Goal: Task Accomplishment & Management: Manage account settings

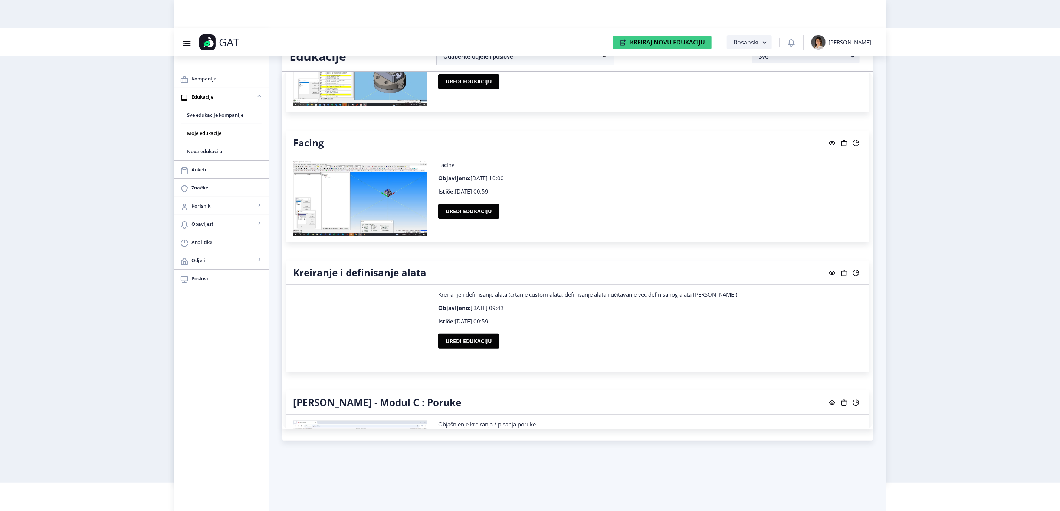
scroll to position [779, 0]
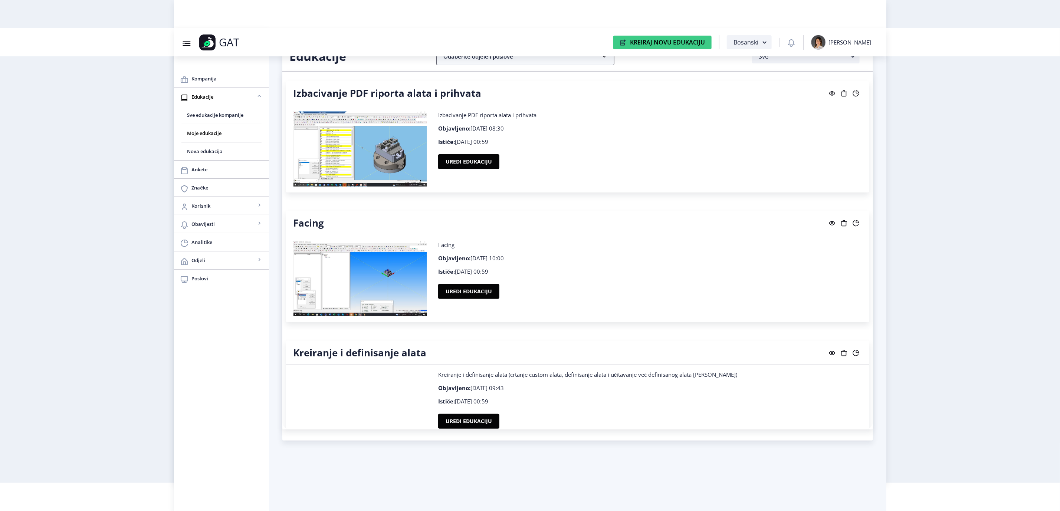
click at [557, 63] on nb-accordion-item-header "Odaberite odjele i poslove" at bounding box center [525, 56] width 178 height 18
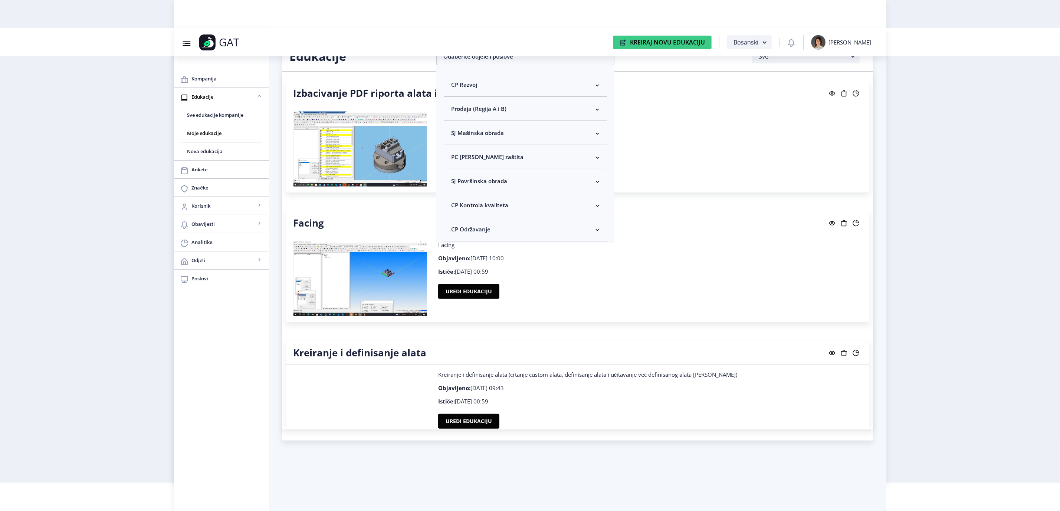
click at [515, 136] on nb-accordion-item-header "SJ Mašinska obrada" at bounding box center [525, 133] width 163 height 24
click at [467, 159] on span "Odaberi sve" at bounding box center [479, 159] width 36 height 9
click at [455, 159] on input "Odaberi sve" at bounding box center [454, 159] width 0 height 0
checkbox input "true"
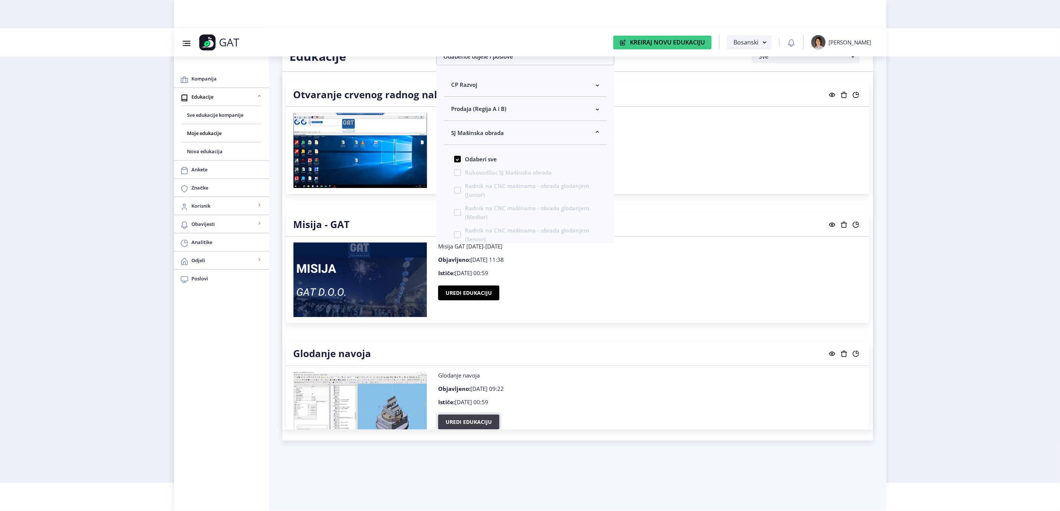
click at [460, 420] on button "Uredi edukaciju" at bounding box center [468, 422] width 61 height 15
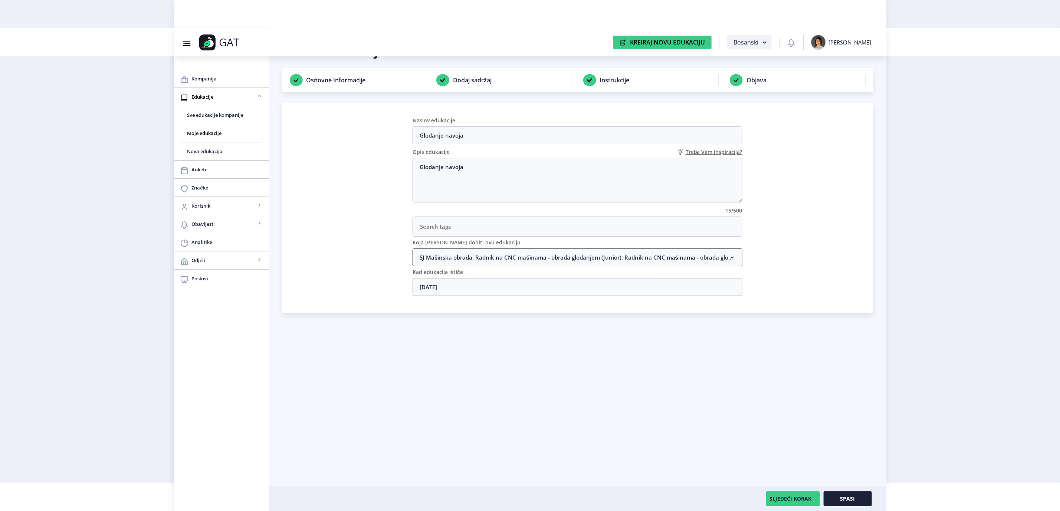
click at [666, 260] on nb-accordion-item-header "SJ Mašinska obrada, Radnik na CNC mašinama - obrada glodanjem (Junior), Radnik …" at bounding box center [578, 258] width 330 height 18
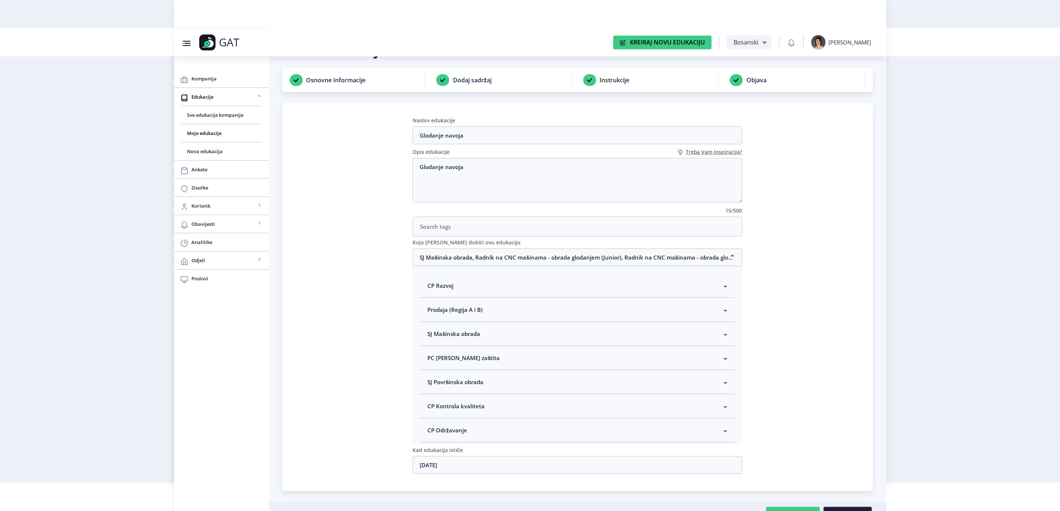
click at [510, 334] on nb-accordion-item-header "SJ Mašinska obrada" at bounding box center [577, 334] width 315 height 24
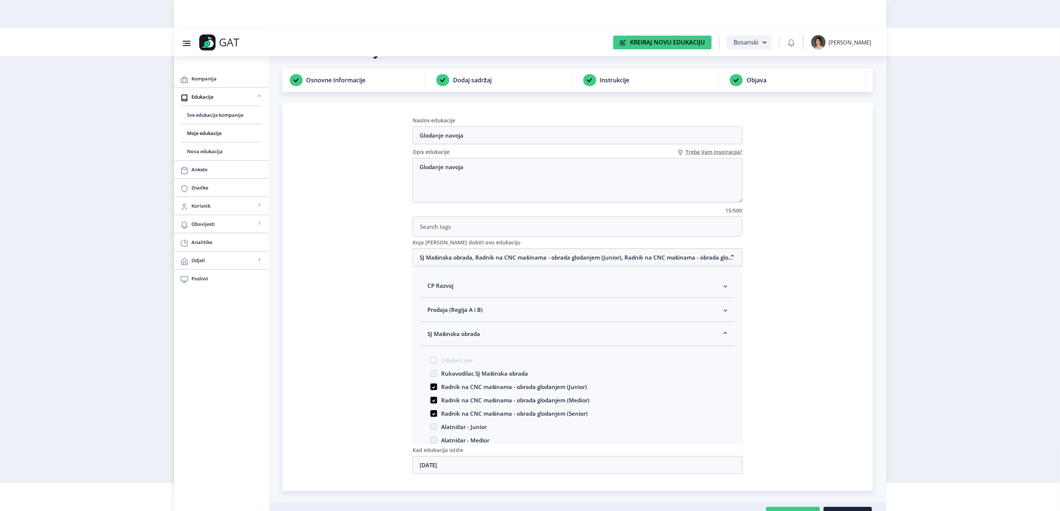
click at [490, 374] on span "Rukovodilac SJ Mašinska obrada" at bounding box center [482, 373] width 91 height 9
click at [431, 372] on input "Rukovodilac SJ Mašinska obrada" at bounding box center [430, 371] width 0 height 0
checkbox input "true"
click at [489, 256] on nb-accordion-item-header "SJ Mašinska obrada, Radnik na CNC mašinama - obrada glodanjem (Junior), Radnik …" at bounding box center [578, 258] width 330 height 18
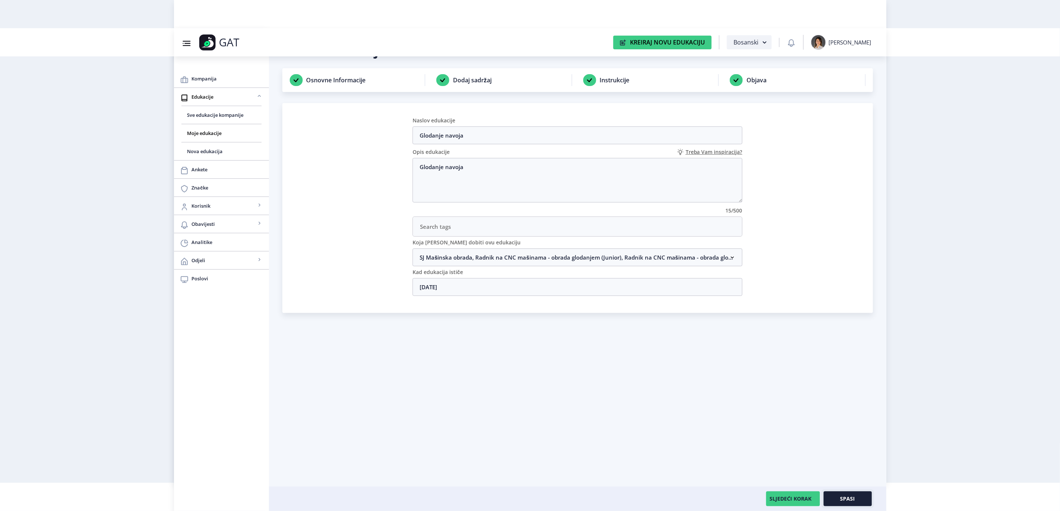
click at [857, 501] on button "Spasi" at bounding box center [848, 499] width 48 height 15
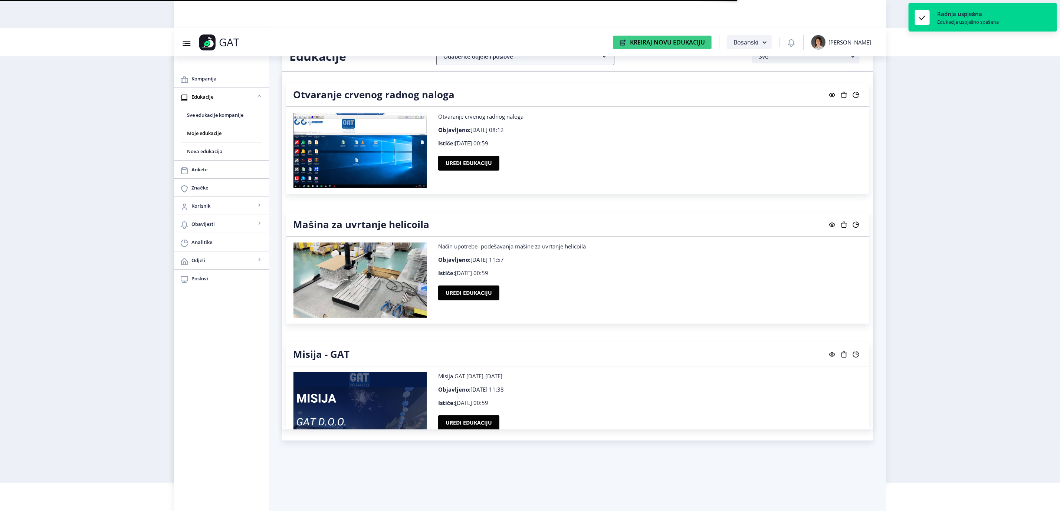
click at [475, 62] on nb-accordion-item-header "Odaberite odjele i poslove" at bounding box center [525, 56] width 178 height 18
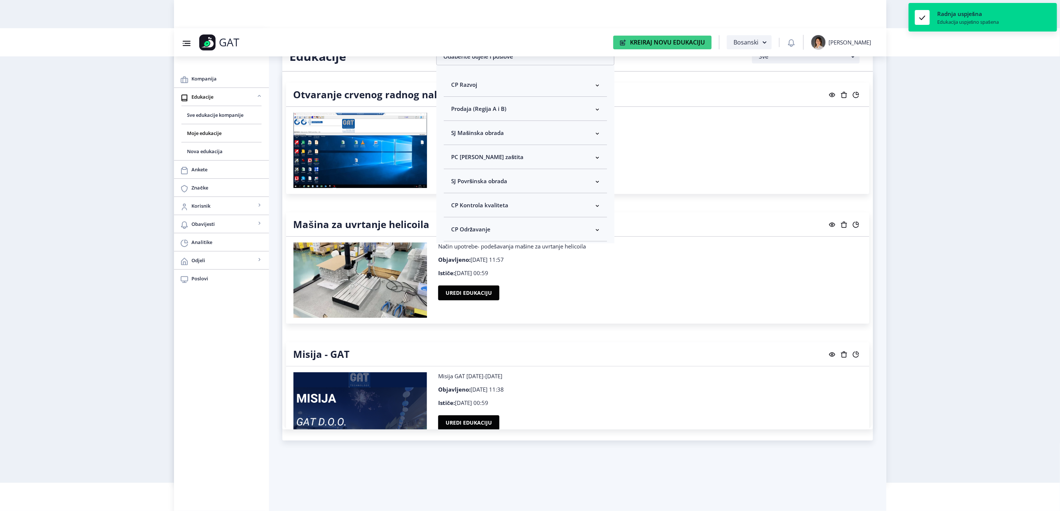
click at [458, 137] on span "SJ Mašinska obrada" at bounding box center [477, 132] width 53 height 9
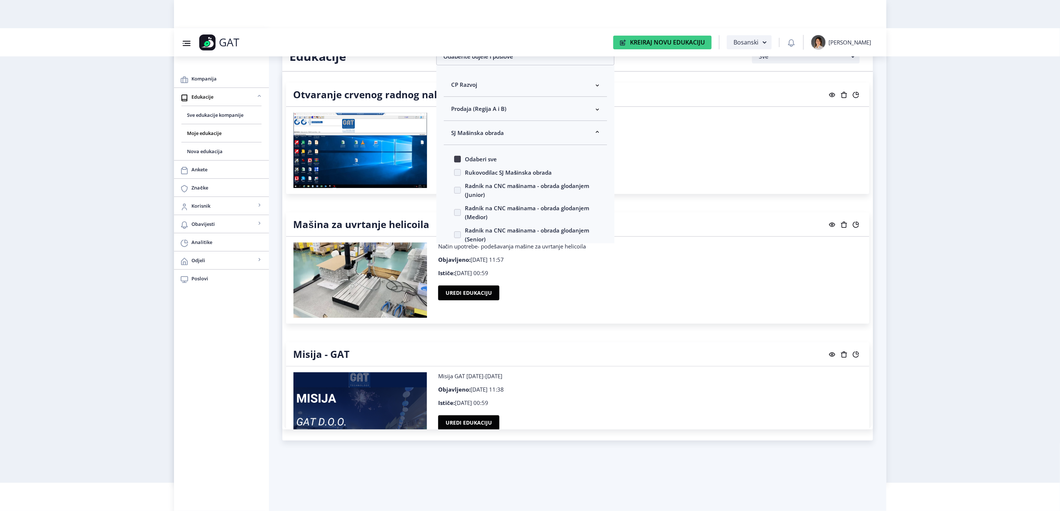
click at [458, 161] on span at bounding box center [457, 159] width 7 height 7
click at [455, 160] on input "Odaberi sve" at bounding box center [454, 159] width 0 height 0
checkbox input "true"
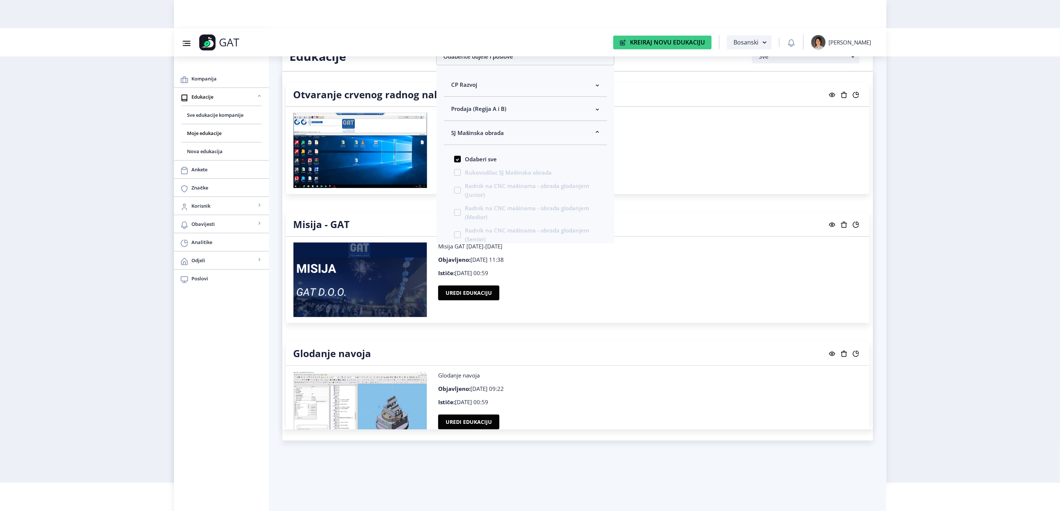
click at [957, 237] on nb-layout "Group 43@3x Created with Sketch. GAT Kreiraj Novu Edukaciju Bosanski [PERSON_NA…" at bounding box center [530, 227] width 1060 height 511
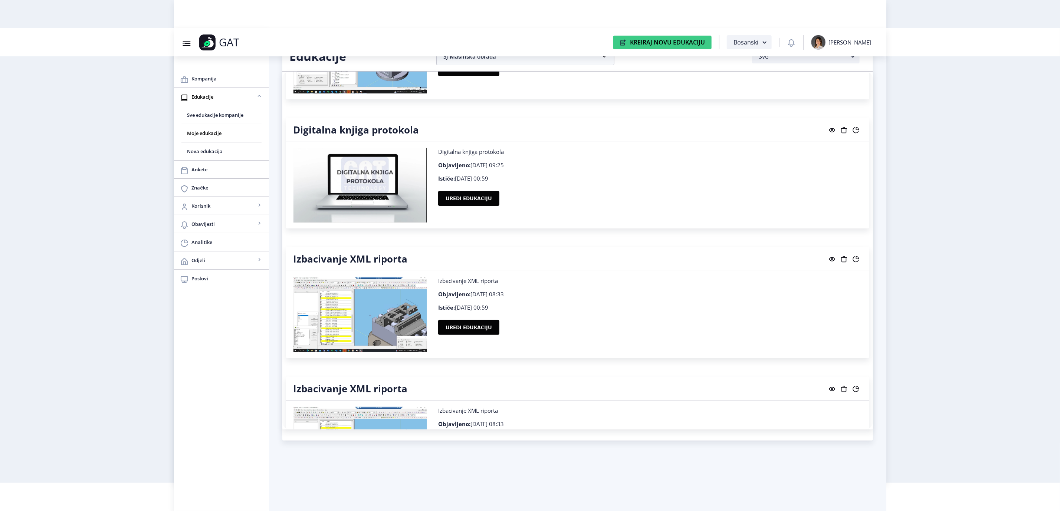
scroll to position [492, 0]
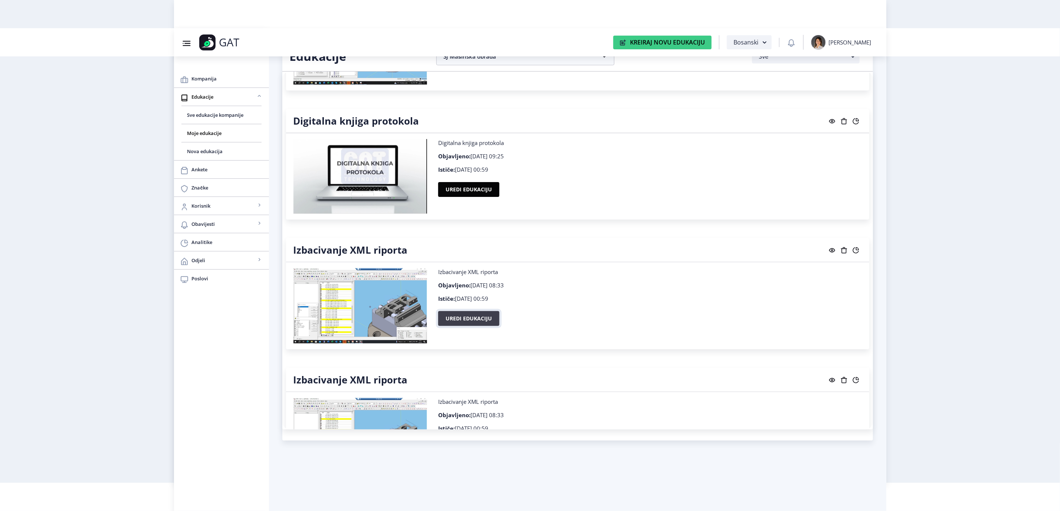
click at [453, 314] on button "Uredi edukaciju" at bounding box center [468, 318] width 61 height 15
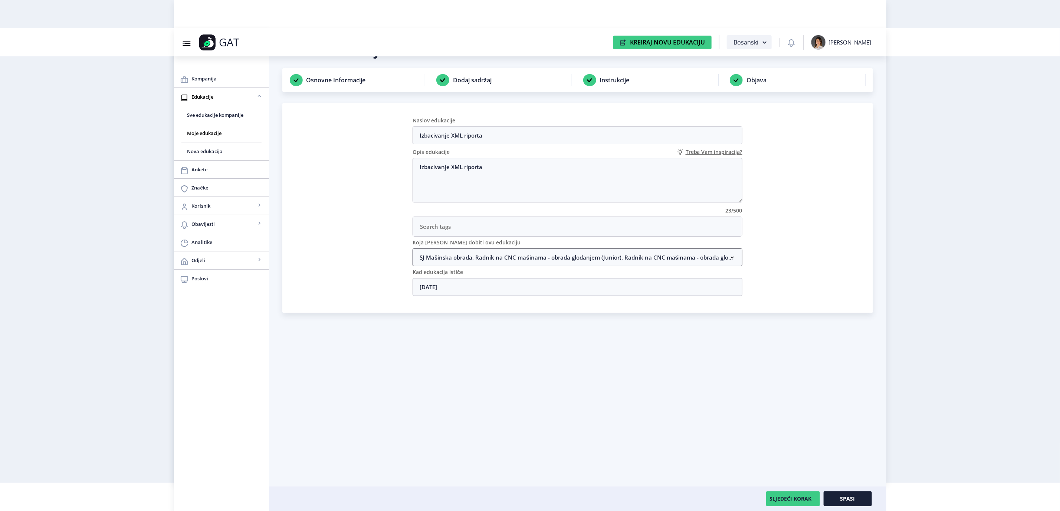
click at [558, 260] on nb-accordion-item-header "SJ Mašinska obrada, Radnik na CNC mašinama - obrada glodanjem (Junior), Radnik …" at bounding box center [578, 258] width 330 height 18
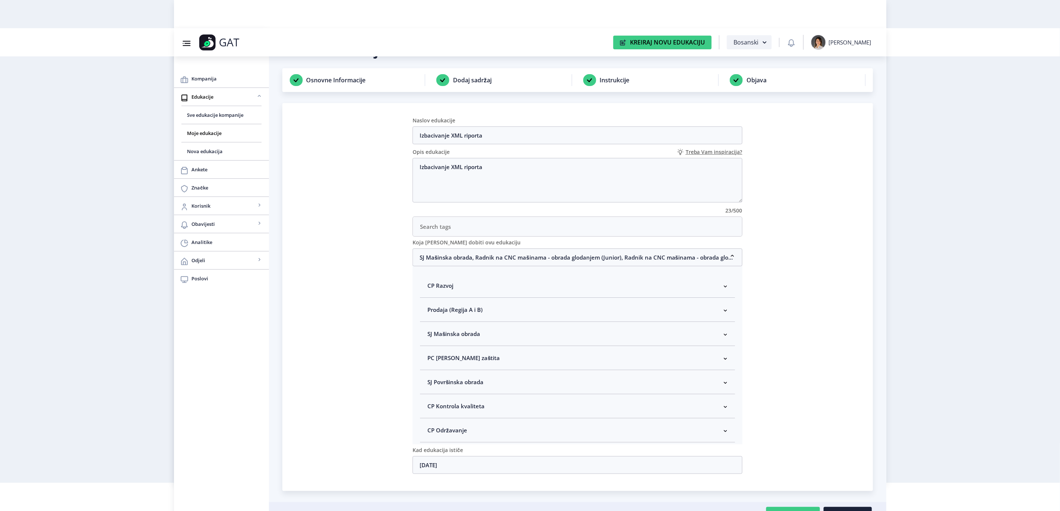
click at [511, 341] on nb-accordion-item-header "SJ Mašinska obrada" at bounding box center [577, 334] width 315 height 24
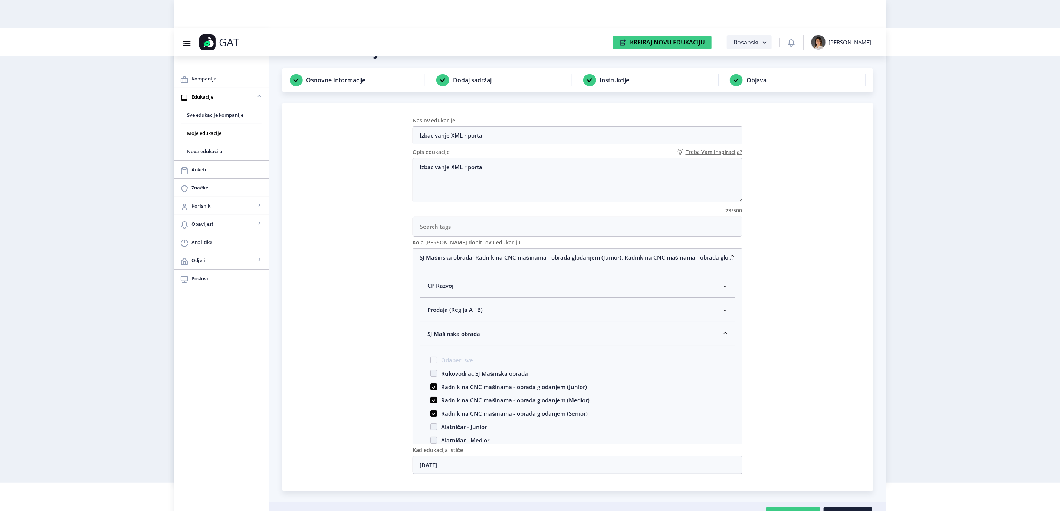
click at [470, 377] on span "Rukovodilac SJ Mašinska obrada" at bounding box center [482, 373] width 91 height 9
click at [431, 372] on input "Rukovodilac SJ Mašinska obrada" at bounding box center [430, 371] width 0 height 0
checkbox input "true"
click at [541, 259] on nb-accordion-item-header "SJ Mašinska obrada, Radnik na CNC mašinama - obrada glodanjem (Junior), Radnik …" at bounding box center [578, 258] width 330 height 18
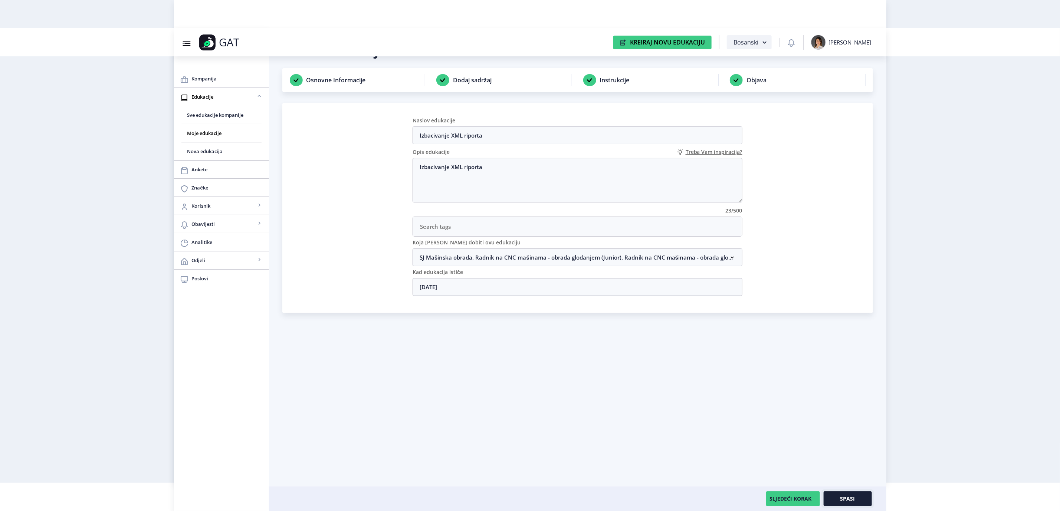
click at [836, 498] on button "Spasi" at bounding box center [848, 499] width 48 height 15
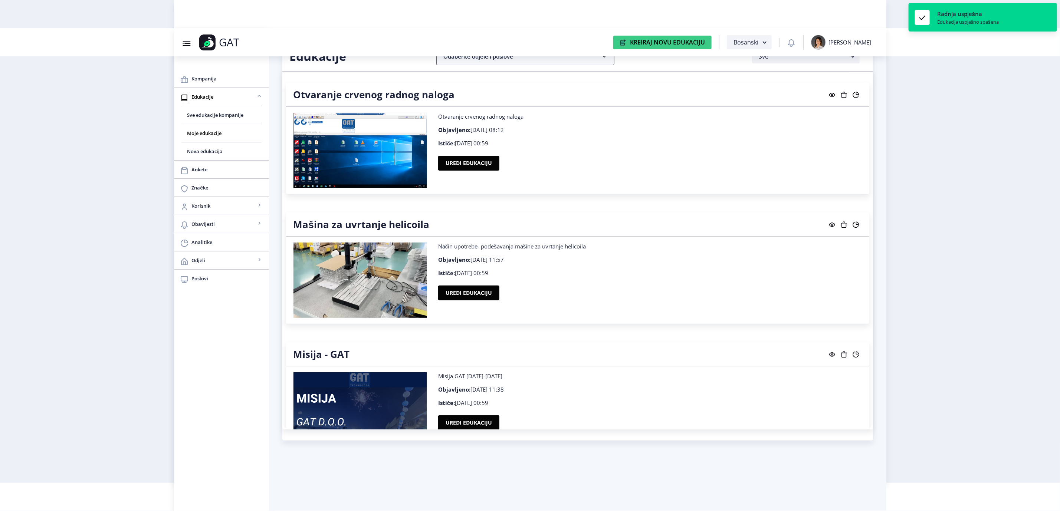
click at [545, 60] on nb-accordion-item-header "Odaberite odjele i poslove" at bounding box center [525, 56] width 178 height 18
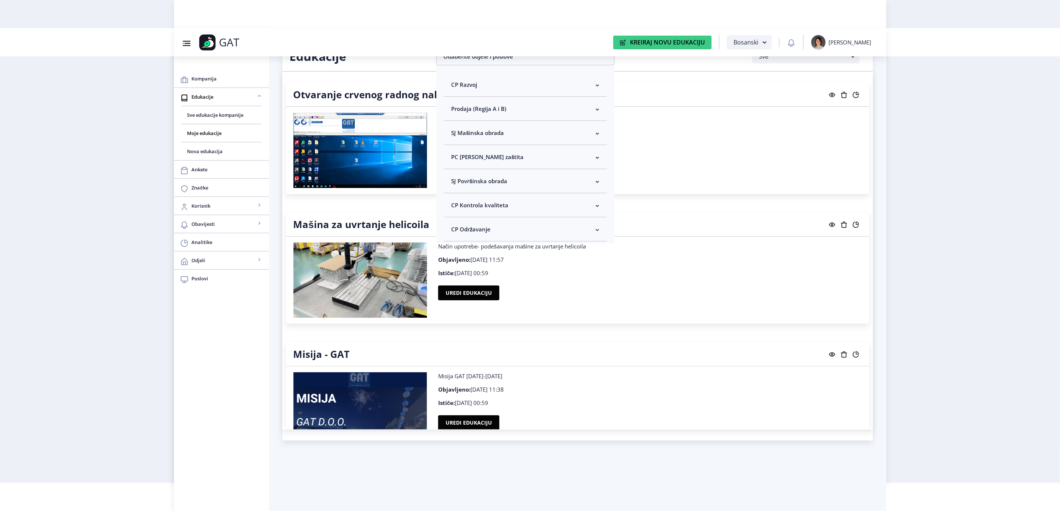
click at [519, 137] on nb-accordion-item-header "SJ Mašinska obrada" at bounding box center [525, 133] width 163 height 24
click at [487, 161] on span "Odaberi sve" at bounding box center [479, 159] width 36 height 9
click at [455, 160] on input "Odaberi sve" at bounding box center [454, 159] width 0 height 0
checkbox input "true"
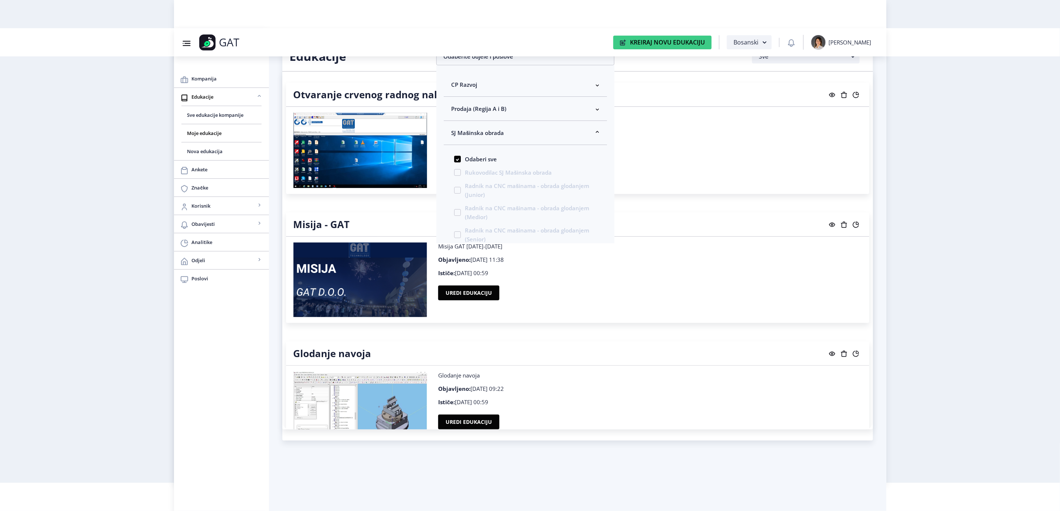
click at [939, 183] on nb-layout "Group 43@3x Created with Sketch. GAT Kreiraj Novu Edukaciju Bosanski [PERSON_NA…" at bounding box center [530, 227] width 1060 height 511
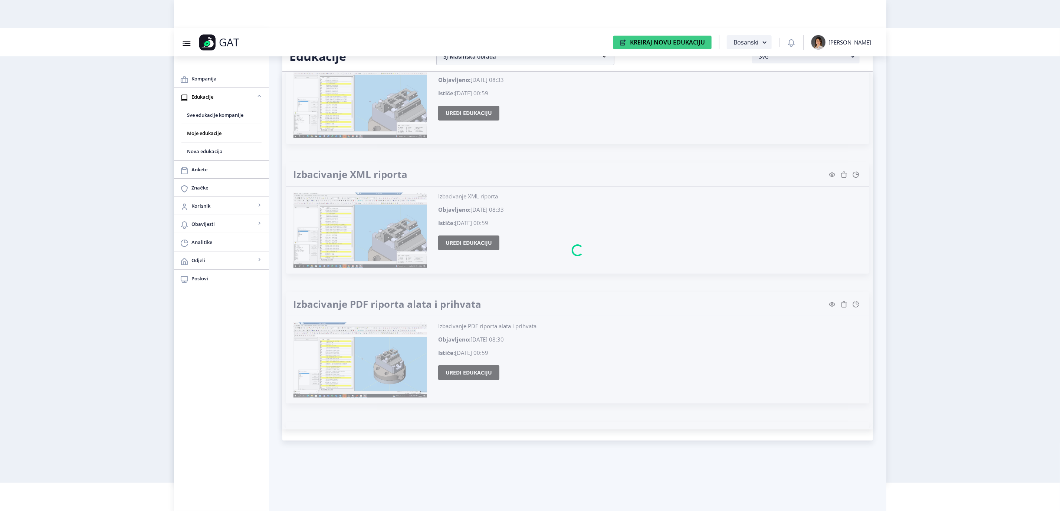
scroll to position [714, 0]
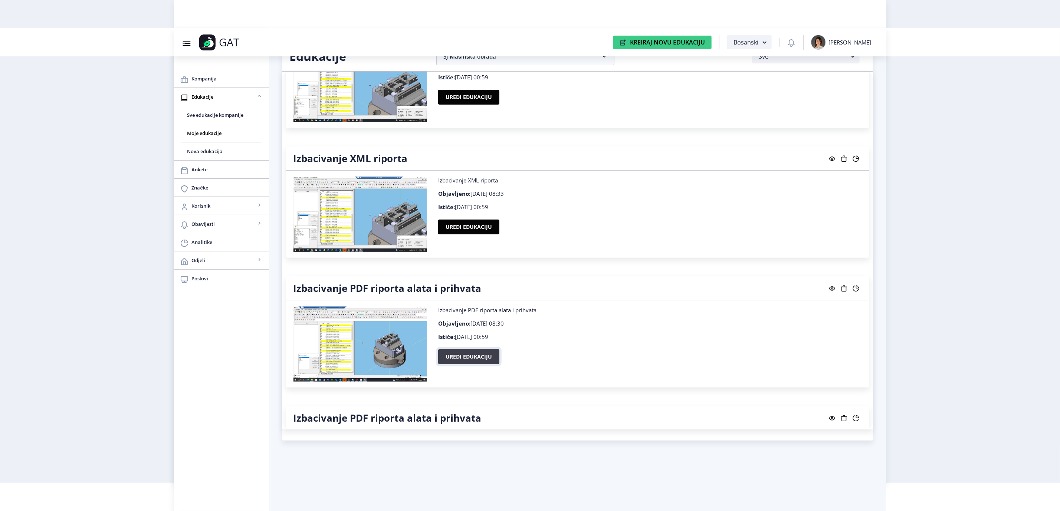
click at [477, 358] on button "Uredi edukaciju" at bounding box center [468, 357] width 61 height 15
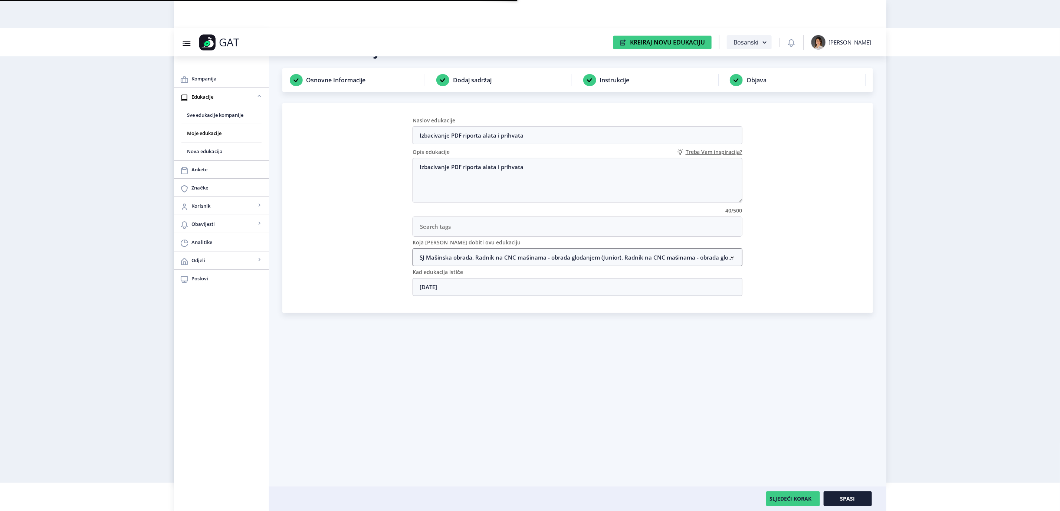
click at [529, 260] on nb-accordion-item-header "SJ Mašinska obrada, Radnik na CNC mašinama - obrada glodanjem (Junior), Radnik …" at bounding box center [578, 258] width 330 height 18
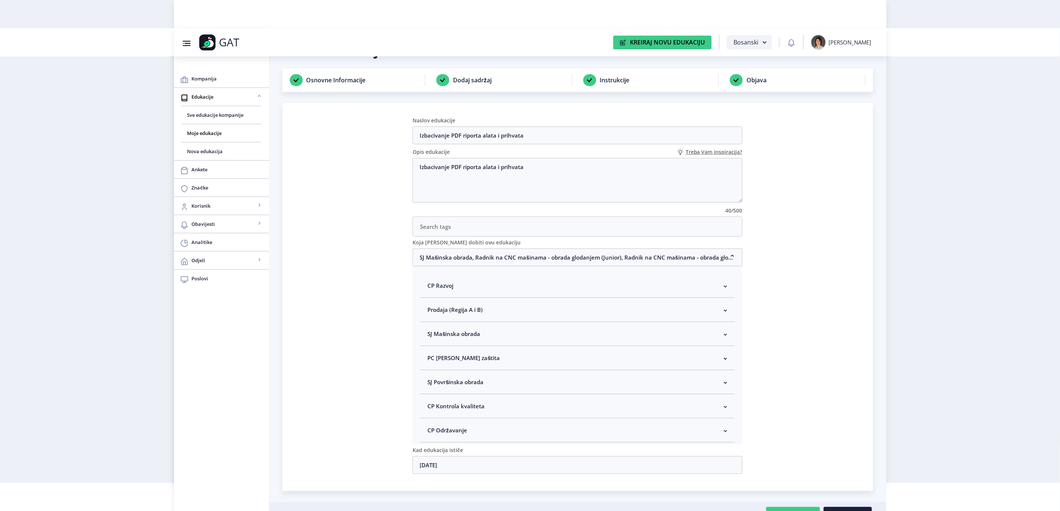
click at [470, 331] on span "SJ Mašinska obrada" at bounding box center [453, 333] width 53 height 9
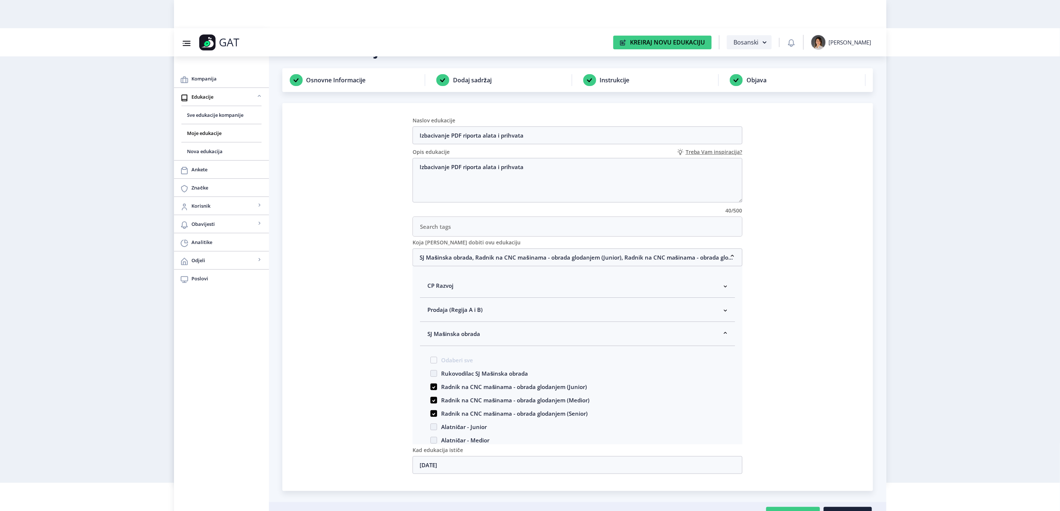
click at [475, 378] on span "Rukovodilac SJ Mašinska obrada" at bounding box center [482, 373] width 91 height 9
click at [431, 372] on input "Rukovodilac SJ Mašinska obrada" at bounding box center [430, 371] width 0 height 0
checkbox input "true"
click at [808, 448] on nb-card "Naslov edukacije Izbacivanje PDF riporta alata i prihvata Opis edukacije Treba …" at bounding box center [577, 297] width 591 height 388
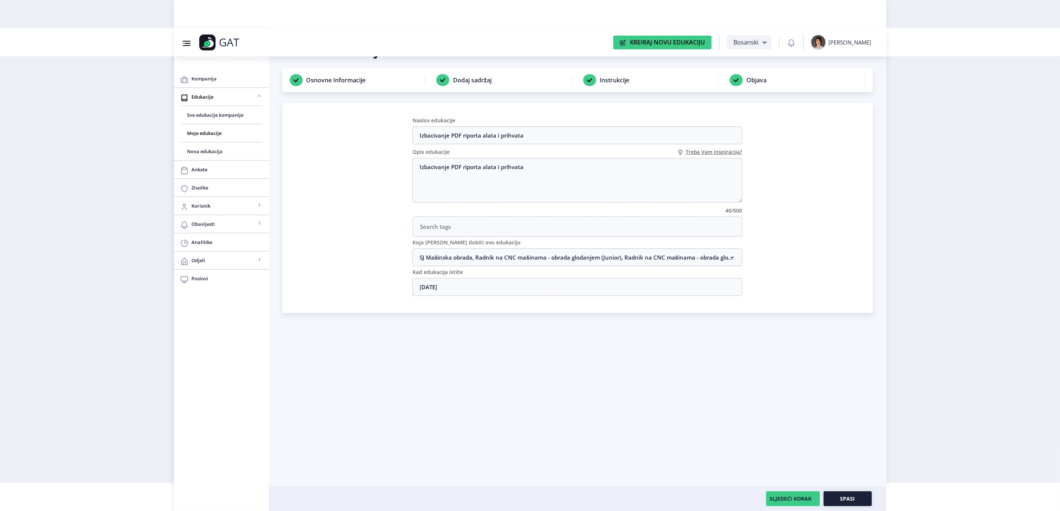
click at [862, 492] on button "Spasi" at bounding box center [848, 499] width 48 height 15
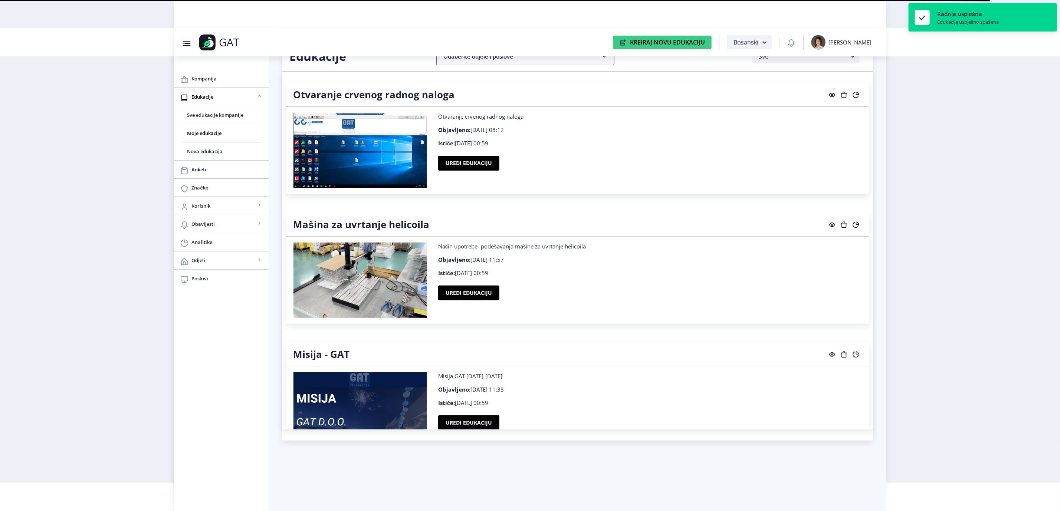
click at [597, 57] on nb-accordion-item-header "Odaberite odjele i poslove" at bounding box center [525, 56] width 178 height 18
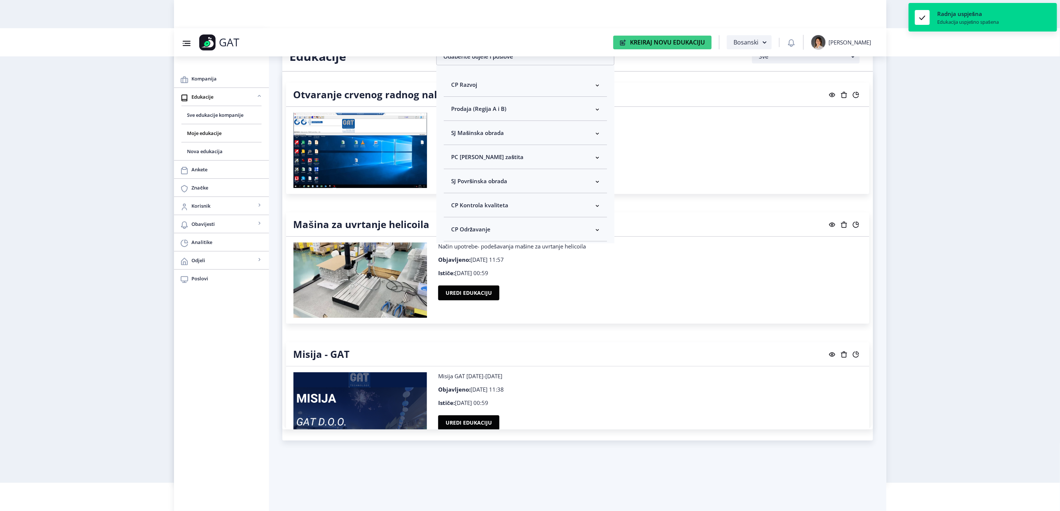
click at [493, 134] on span "SJ Mašinska obrada" at bounding box center [477, 132] width 53 height 9
click at [478, 158] on span "Odaberi sve" at bounding box center [479, 159] width 36 height 9
click at [455, 159] on input "Odaberi sve" at bounding box center [454, 159] width 0 height 0
checkbox input "true"
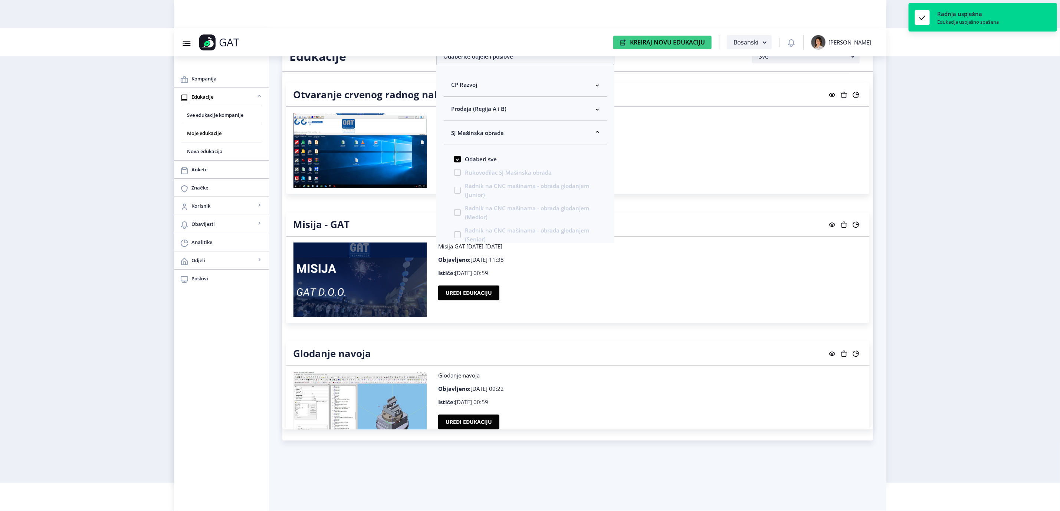
click at [913, 181] on nb-layout "Group 43@3x Created with Sketch. GAT Kreiraj Novu Edukaciju Bosanski [PERSON_NA…" at bounding box center [530, 227] width 1060 height 511
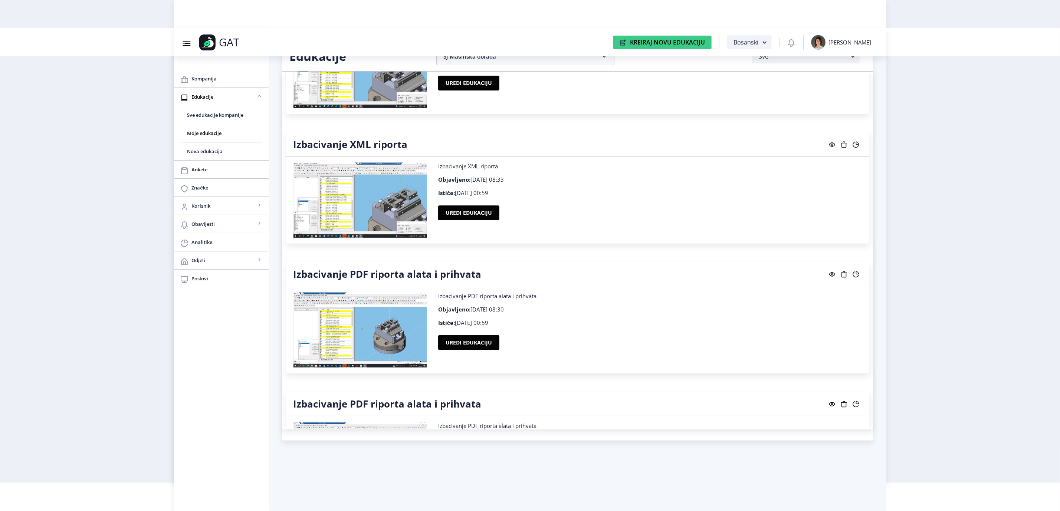
scroll to position [770, 0]
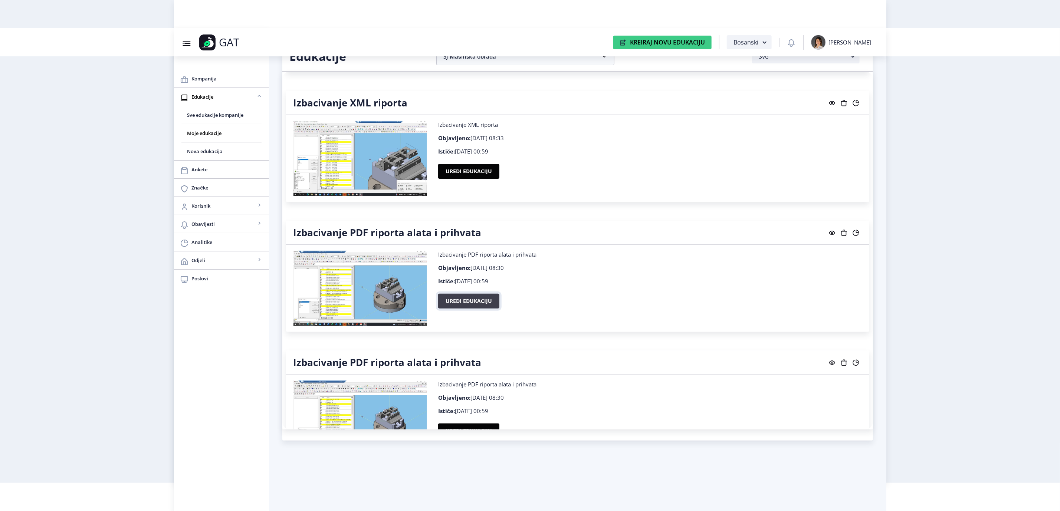
click at [479, 298] on button "Uredi edukaciju" at bounding box center [468, 301] width 61 height 15
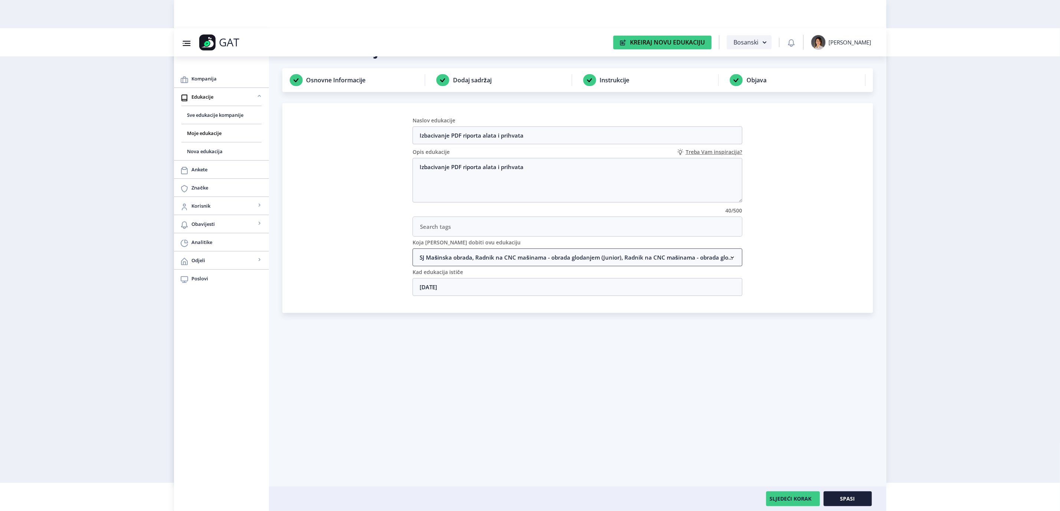
click at [602, 262] on nb-accordion-item-header "SJ Mašinska obrada, Radnik na CNC mašinama - obrada glodanjem (Junior), Radnik …" at bounding box center [578, 258] width 330 height 18
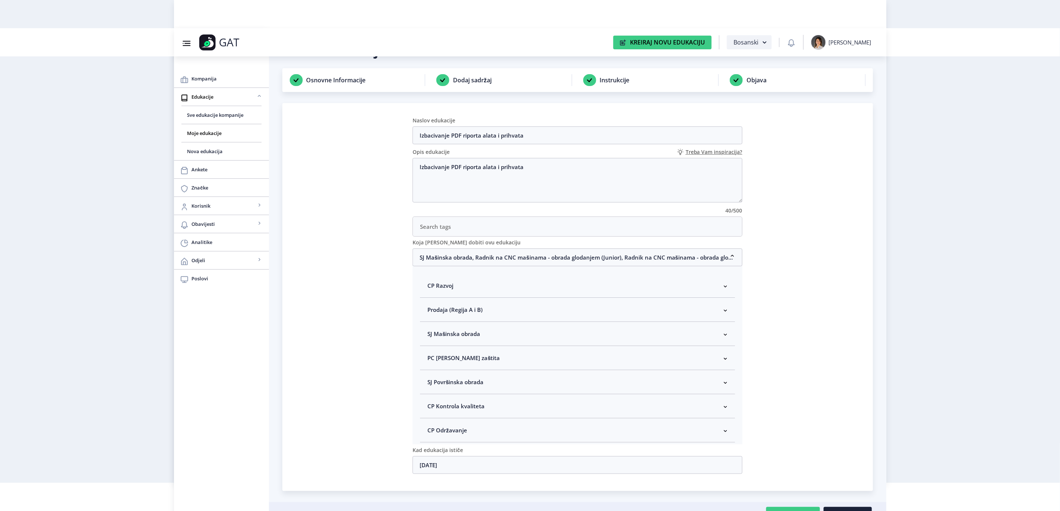
click at [504, 335] on nb-accordion-item-header "SJ Mašinska obrada" at bounding box center [577, 334] width 315 height 24
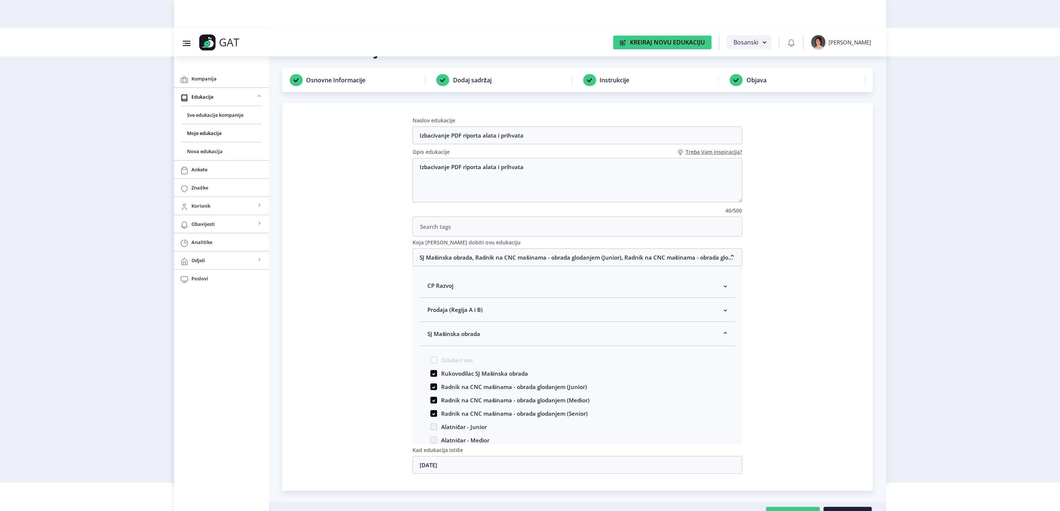
click at [833, 362] on nb-card "Naslov edukacije Izbacivanje PDF riporta alata i prihvata Opis edukacije Treba …" at bounding box center [577, 297] width 591 height 388
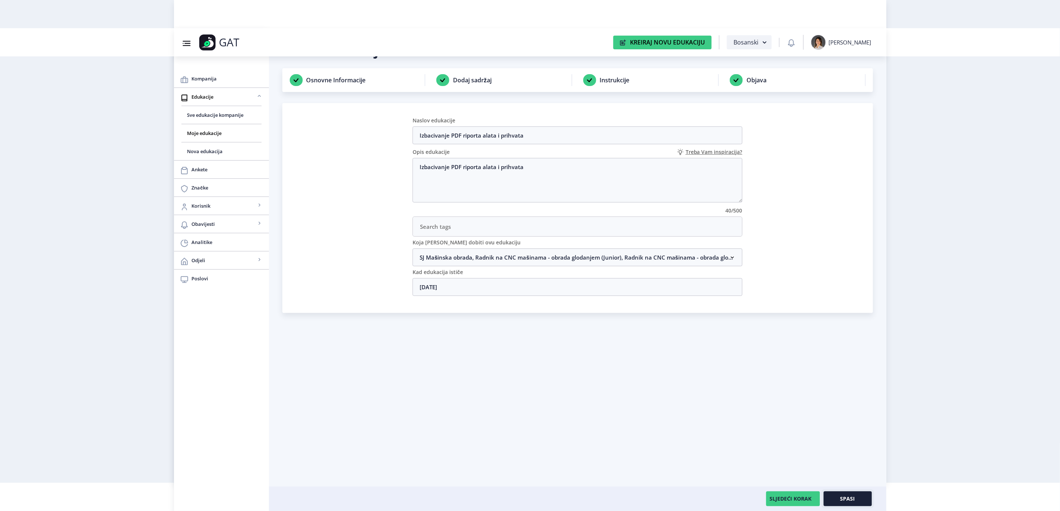
click at [844, 497] on span "Spasi" at bounding box center [847, 499] width 15 height 6
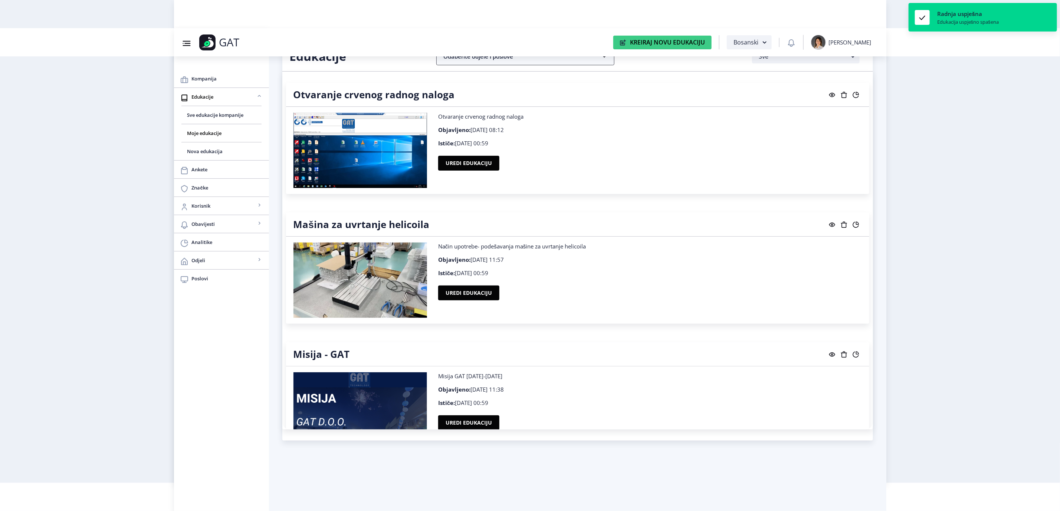
click at [491, 61] on nb-accordion-item-header "Odaberite odjele i poslove" at bounding box center [525, 56] width 178 height 18
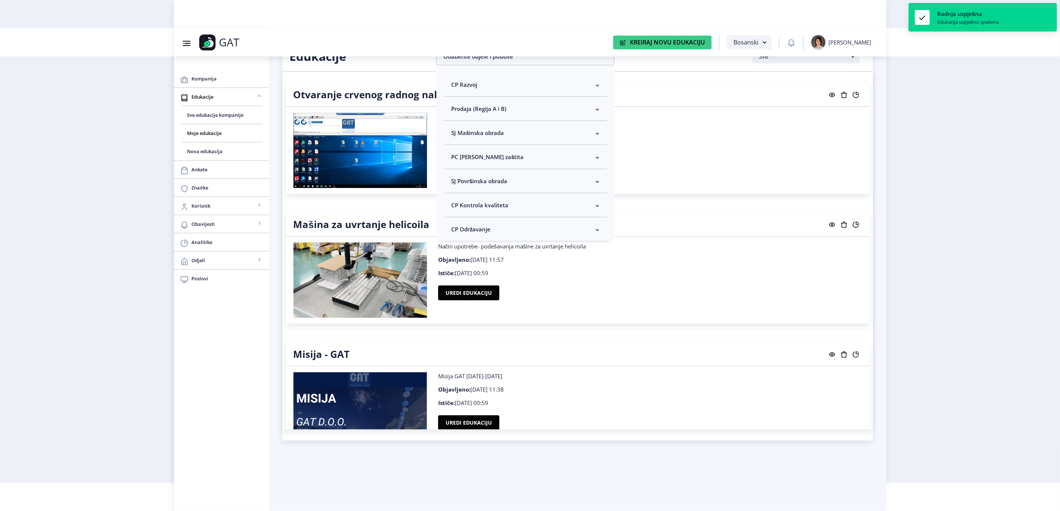
click at [503, 136] on span "SJ Mašinska obrada" at bounding box center [477, 132] width 53 height 9
click at [481, 163] on span "Odaberi sve" at bounding box center [479, 159] width 36 height 9
click at [455, 160] on input "Odaberi sve" at bounding box center [454, 159] width 0 height 0
checkbox input "true"
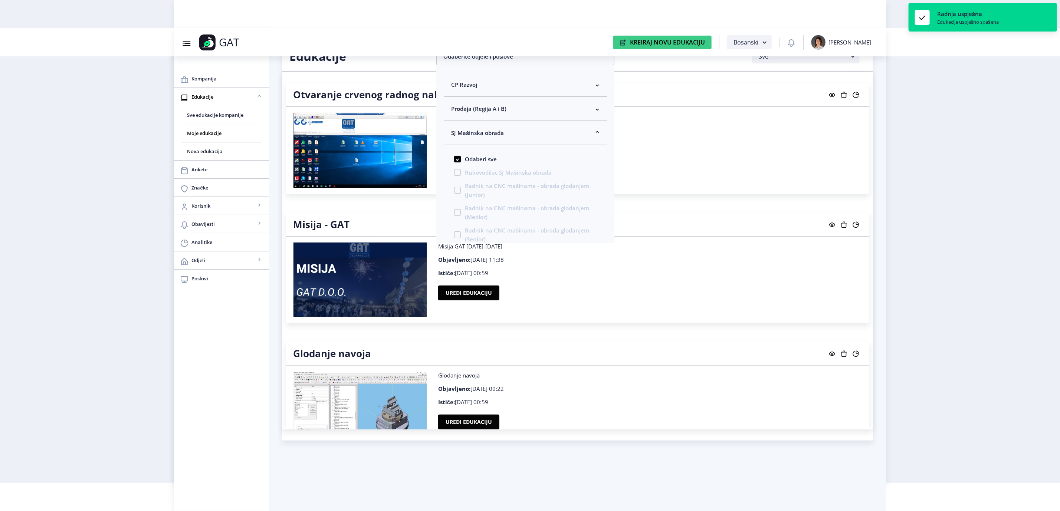
click at [898, 220] on nb-layout "Group 43@3x Created with Sketch. GAT Kreiraj Novu Edukaciju Bosanski [PERSON_NA…" at bounding box center [530, 227] width 1060 height 511
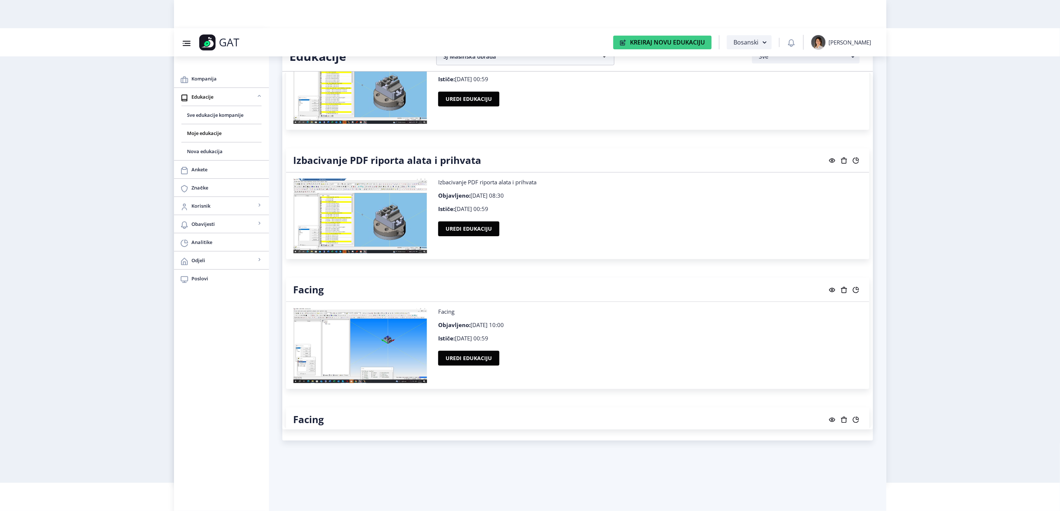
scroll to position [1049, 0]
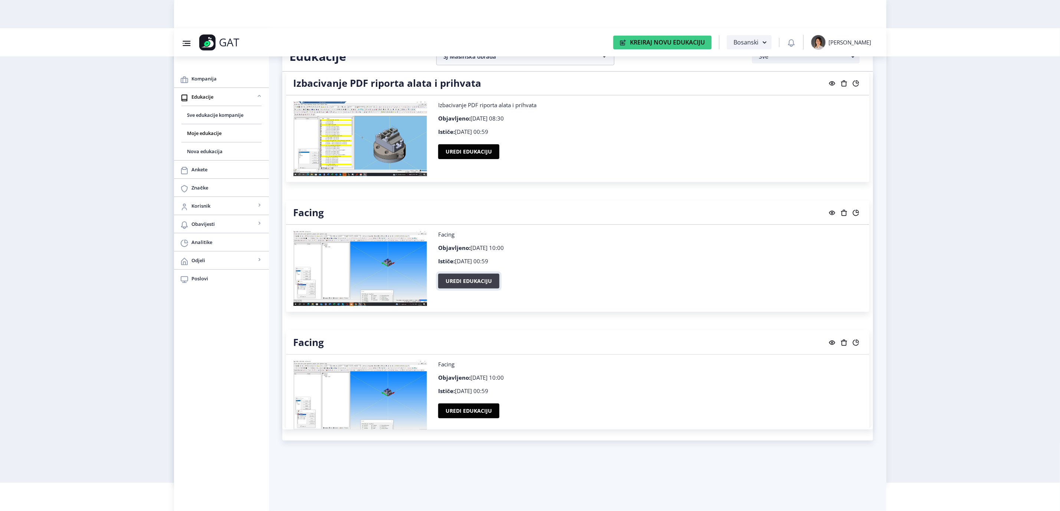
click at [480, 284] on button "Uredi edukaciju" at bounding box center [468, 281] width 61 height 15
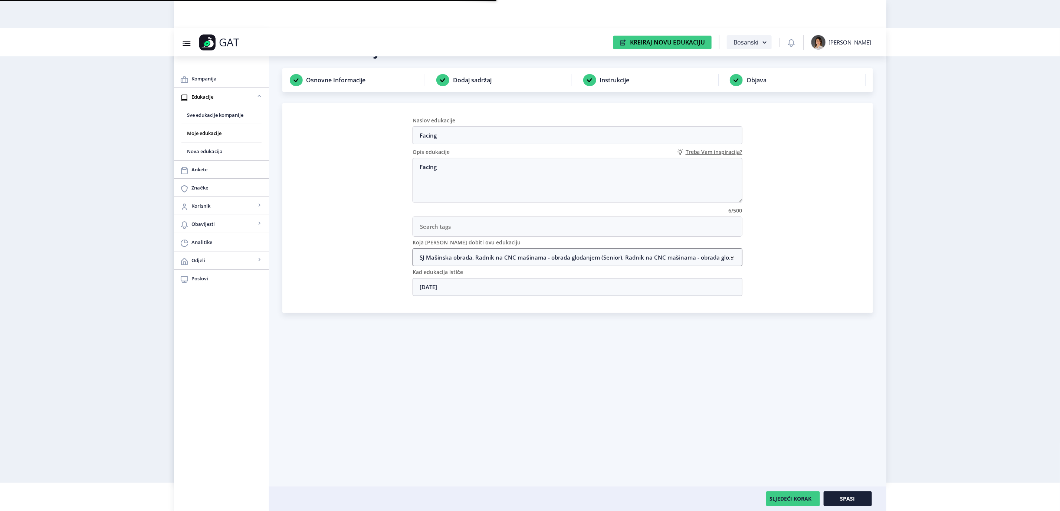
click at [522, 259] on nb-accordion-item-header "SJ Mašinska obrada, Radnik na CNC mašinama - obrada glodanjem (Senior), Radnik …" at bounding box center [578, 258] width 330 height 18
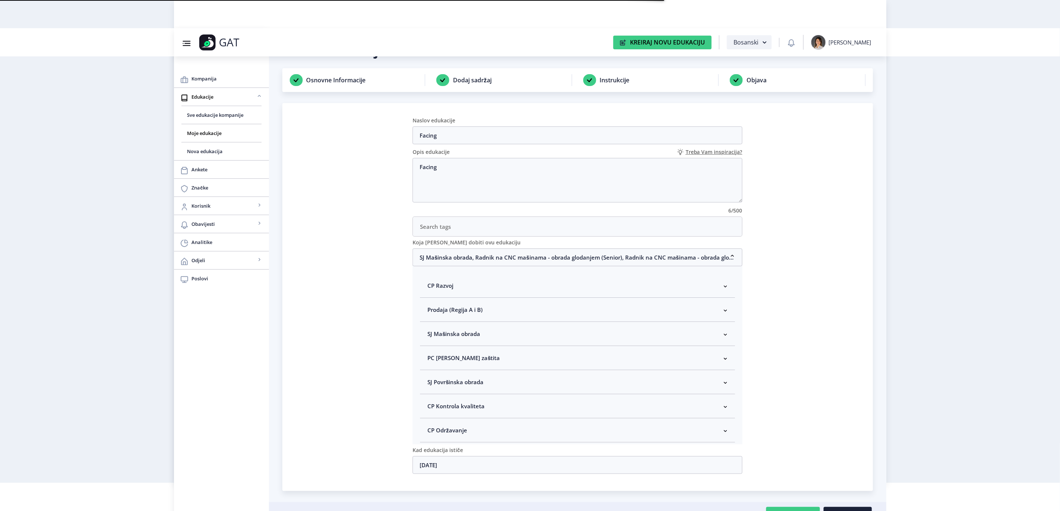
click at [521, 332] on nb-accordion-item-header "SJ Mašinska obrada" at bounding box center [577, 334] width 315 height 24
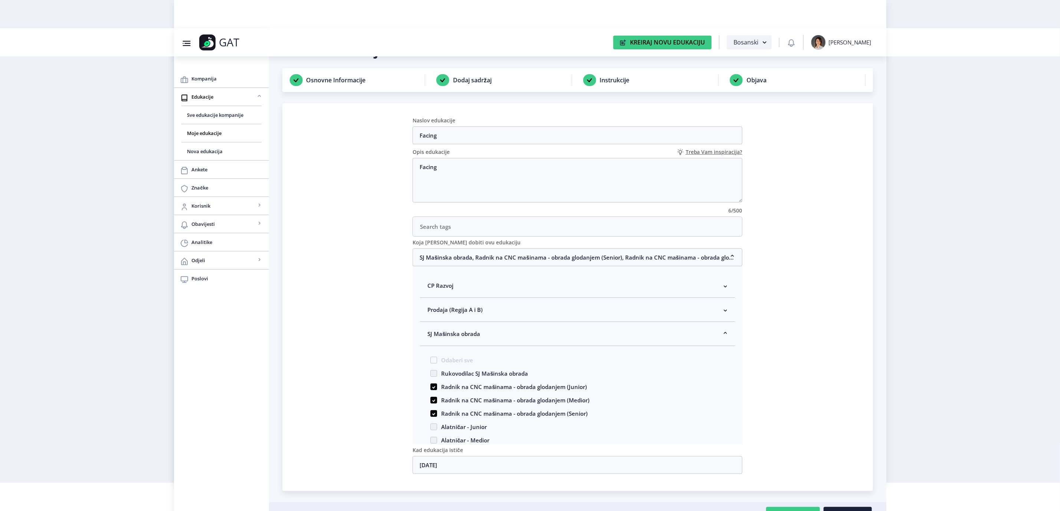
click at [463, 378] on span "Rukovodilac SJ Mašinska obrada" at bounding box center [482, 373] width 91 height 9
click at [431, 372] on input "Rukovodilac SJ Mašinska obrada" at bounding box center [430, 371] width 0 height 0
checkbox input "true"
click at [478, 263] on nb-accordion-item-header "SJ Mašinska obrada, Radnik na CNC mašinama - obrada glodanjem (Senior), Radnik …" at bounding box center [578, 258] width 330 height 18
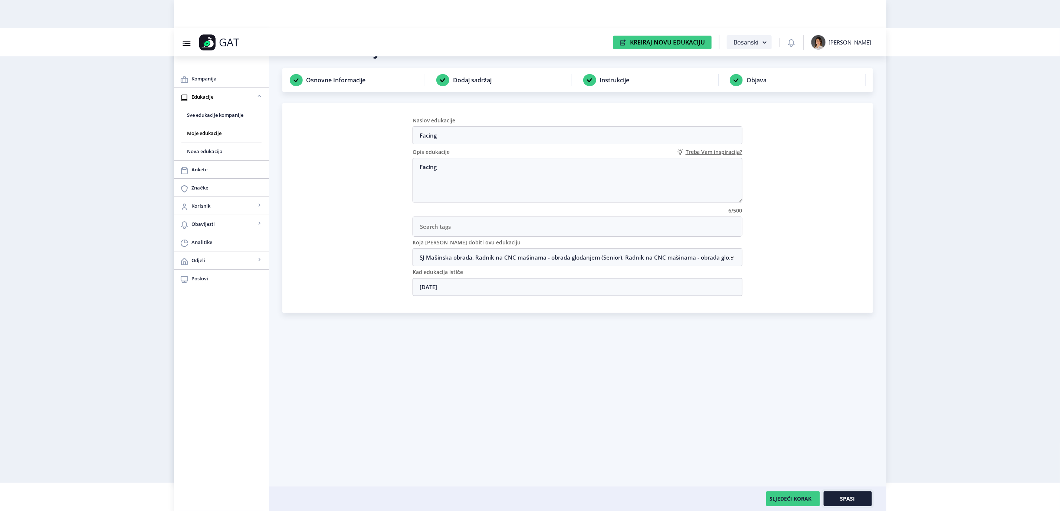
click at [845, 499] on span "Spasi" at bounding box center [847, 499] width 15 height 6
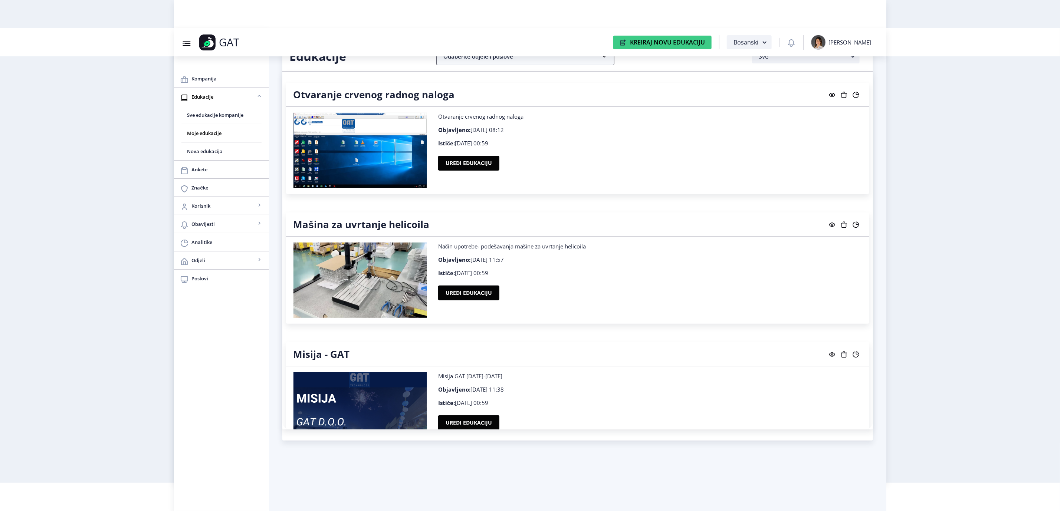
click at [577, 58] on nb-accordion-item-header "Odaberite odjele i poslove" at bounding box center [525, 56] width 178 height 18
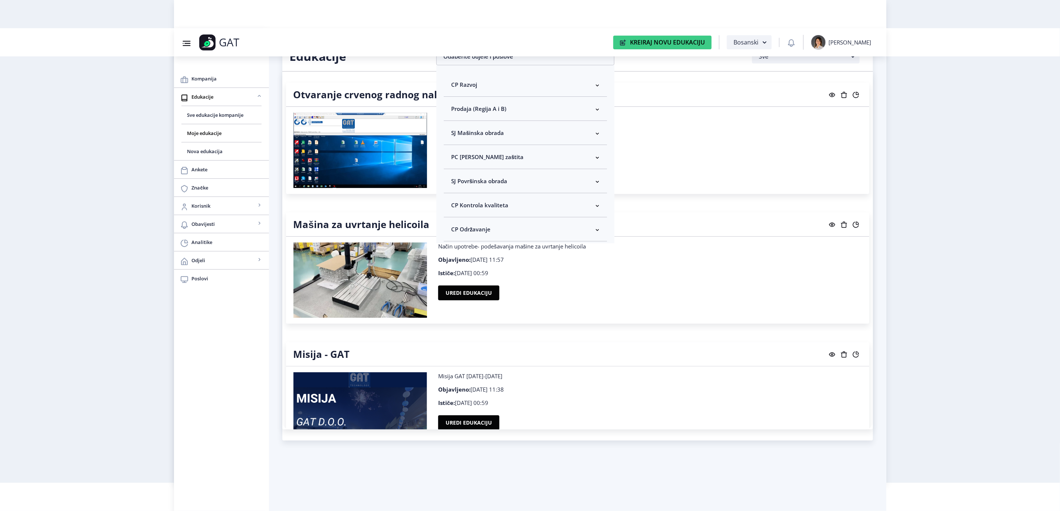
click at [493, 133] on span "SJ Mašinska obrada" at bounding box center [477, 132] width 53 height 9
click at [484, 162] on span "Odaberi sve" at bounding box center [479, 159] width 36 height 9
click at [455, 160] on input "Odaberi sve" at bounding box center [454, 159] width 0 height 0
checkbox input "true"
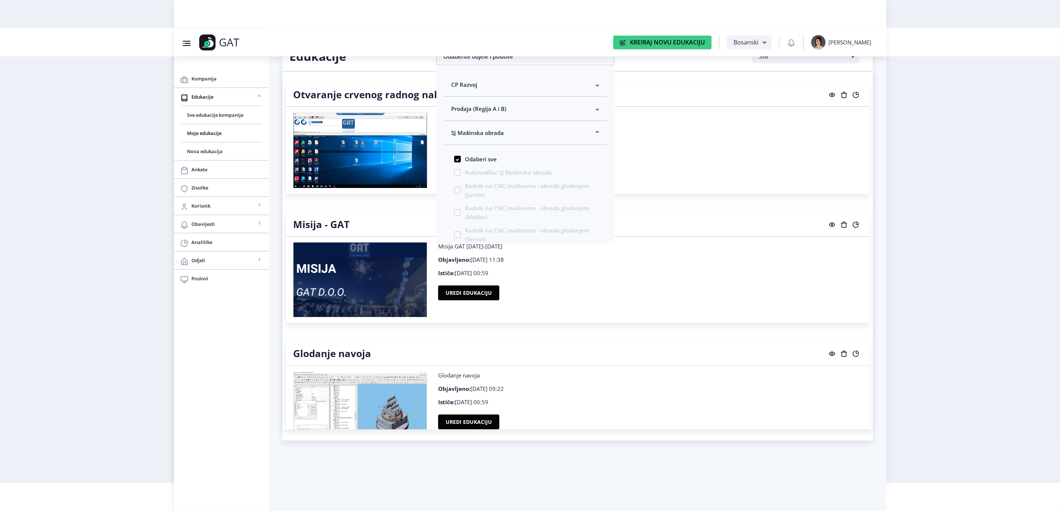
click at [916, 294] on nb-layout "Group 43@3x Created with Sketch. GAT Kreiraj Novu Edukaciju Bosanski [PERSON_NA…" at bounding box center [530, 227] width 1060 height 511
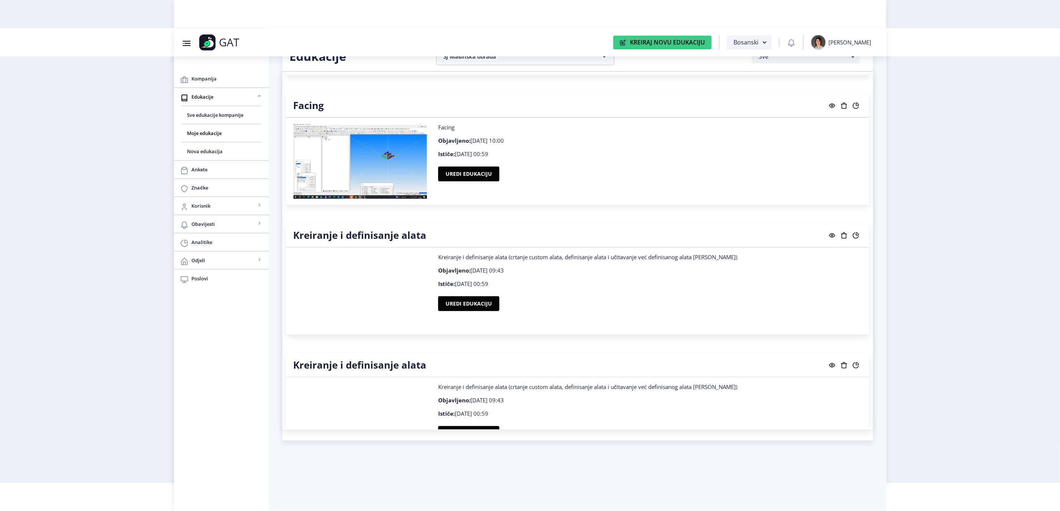
scroll to position [1307, 0]
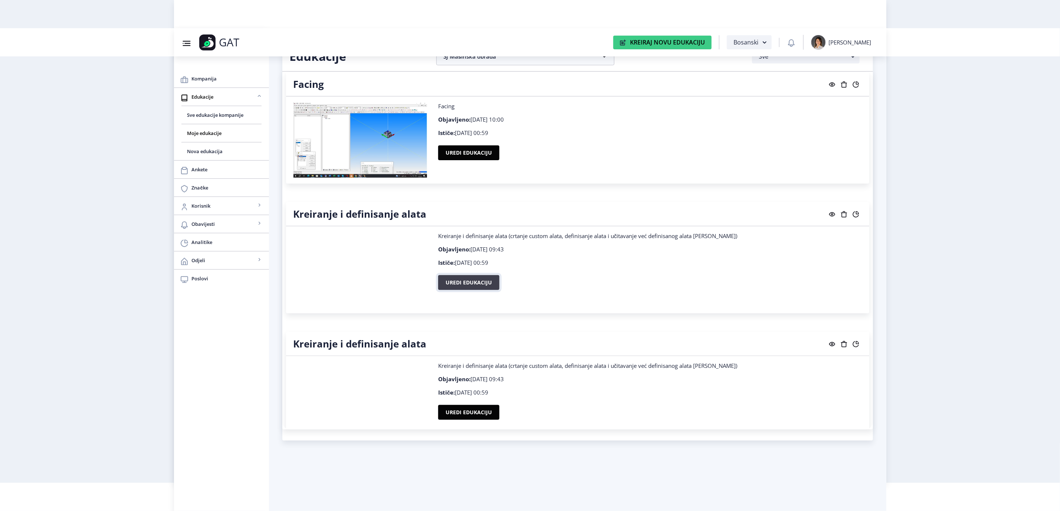
click at [450, 284] on button "Uredi edukaciju" at bounding box center [468, 282] width 61 height 15
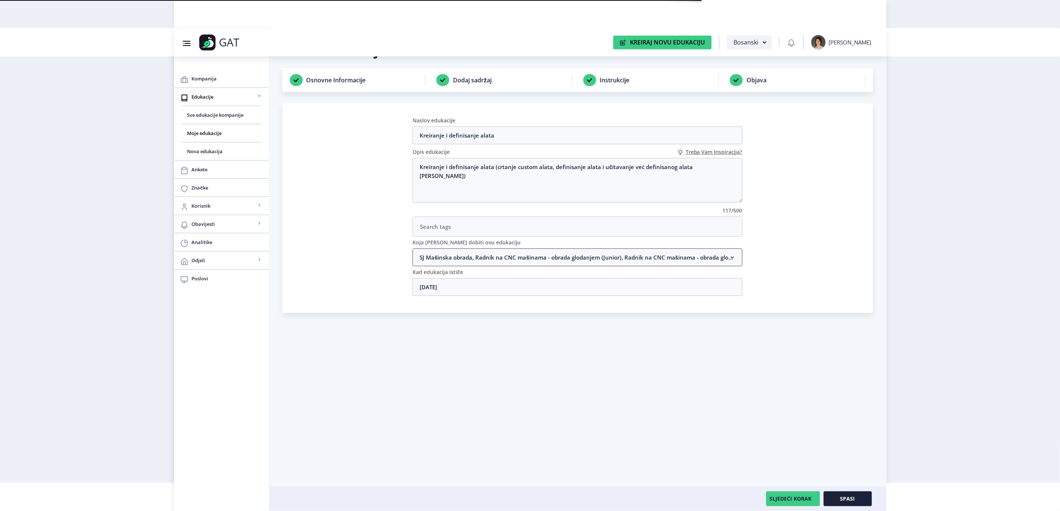
click at [497, 264] on nb-accordion-item-header "SJ Mašinska obrada, Radnik na CNC mašinama - obrada glodanjem (Junior), Radnik …" at bounding box center [578, 258] width 330 height 18
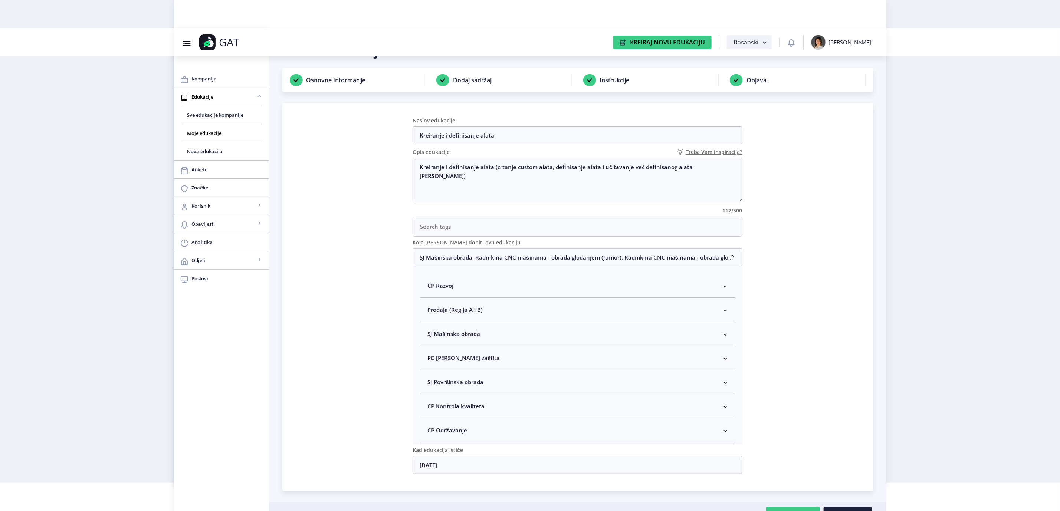
click at [442, 334] on span "SJ Mašinska obrada" at bounding box center [453, 333] width 53 height 9
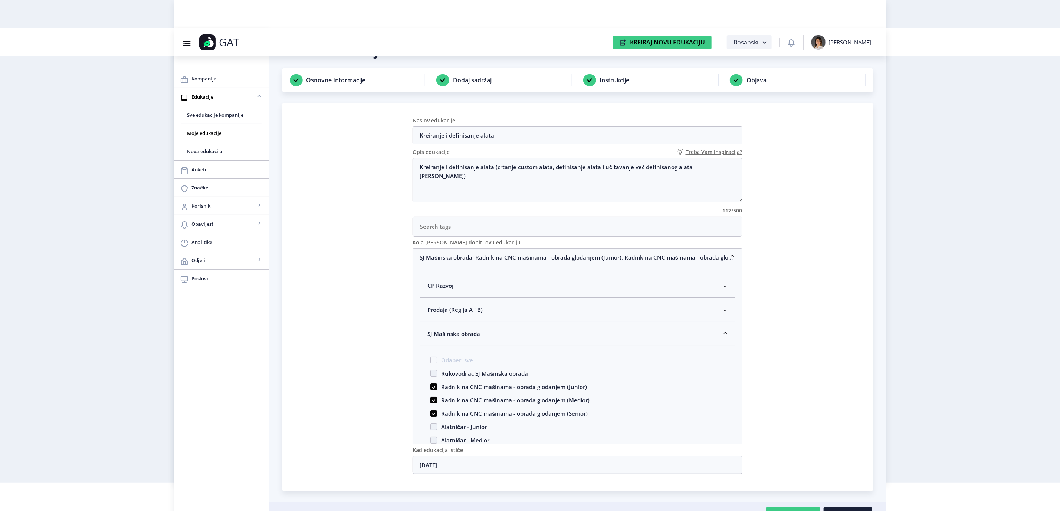
click at [440, 377] on span "Rukovodilac SJ Mašinska obrada" at bounding box center [482, 373] width 91 height 9
click at [431, 372] on input "Rukovodilac SJ Mašinska obrada" at bounding box center [430, 371] width 0 height 0
checkbox input "true"
click at [502, 338] on nb-accordion-item-header "SJ Mašinska obrada" at bounding box center [577, 334] width 315 height 24
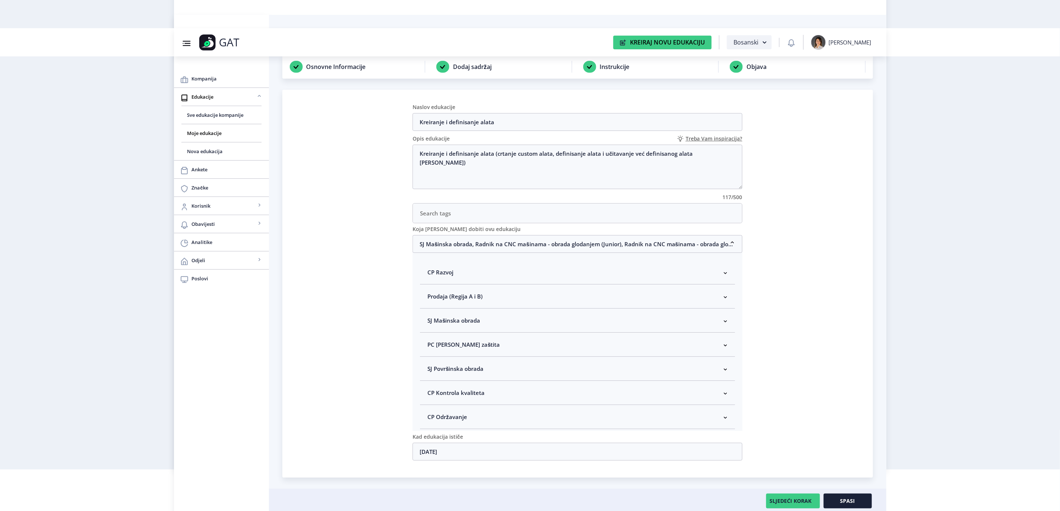
scroll to position [46, 0]
click at [865, 498] on button "Spasi" at bounding box center [848, 499] width 48 height 15
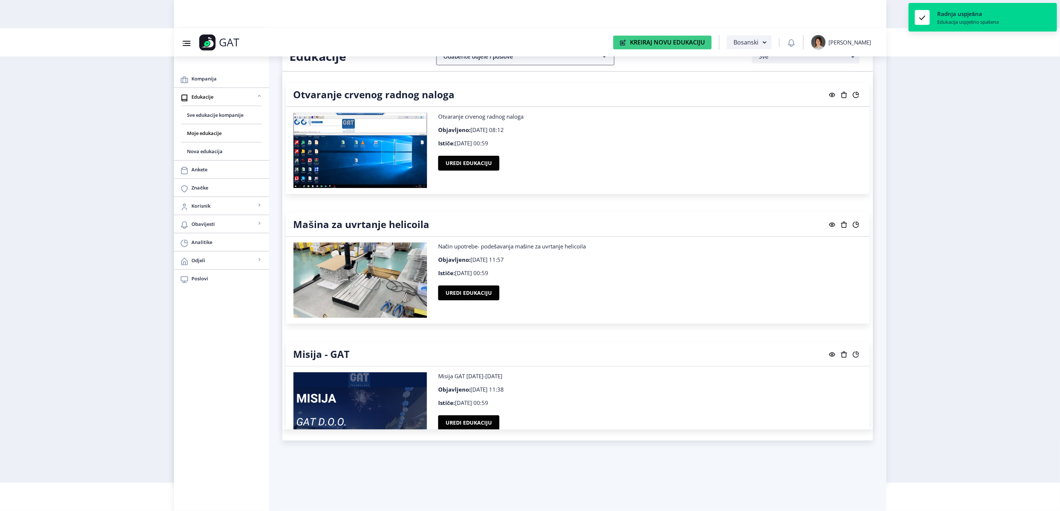
click at [578, 60] on nb-accordion-item-header "Odaberite odjele i poslove" at bounding box center [525, 56] width 178 height 18
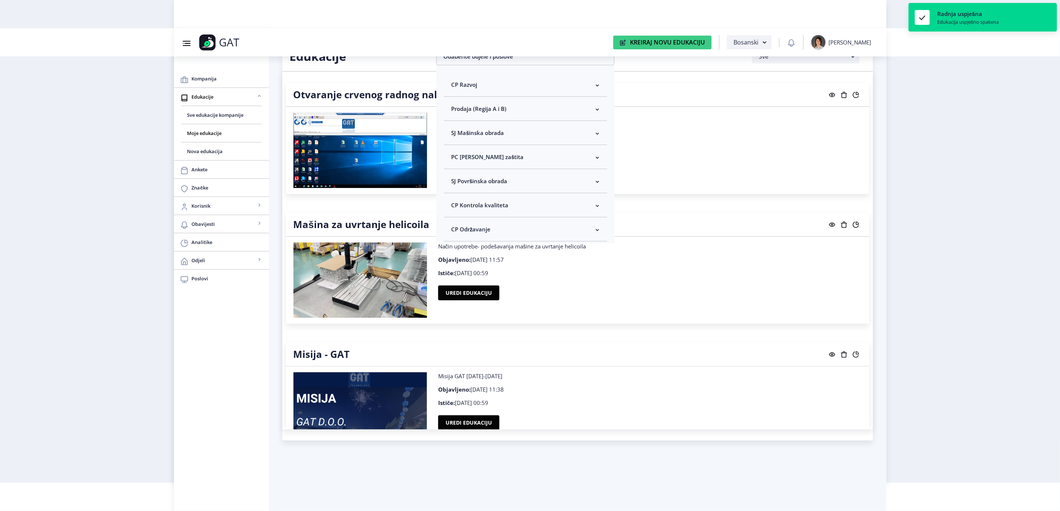
click at [543, 134] on nb-accordion-item-header "SJ Mašinska obrada" at bounding box center [525, 133] width 163 height 24
click at [486, 160] on span "Odaberi sve" at bounding box center [479, 159] width 36 height 9
click at [455, 160] on input "Odaberi sve" at bounding box center [454, 159] width 0 height 0
checkbox input "true"
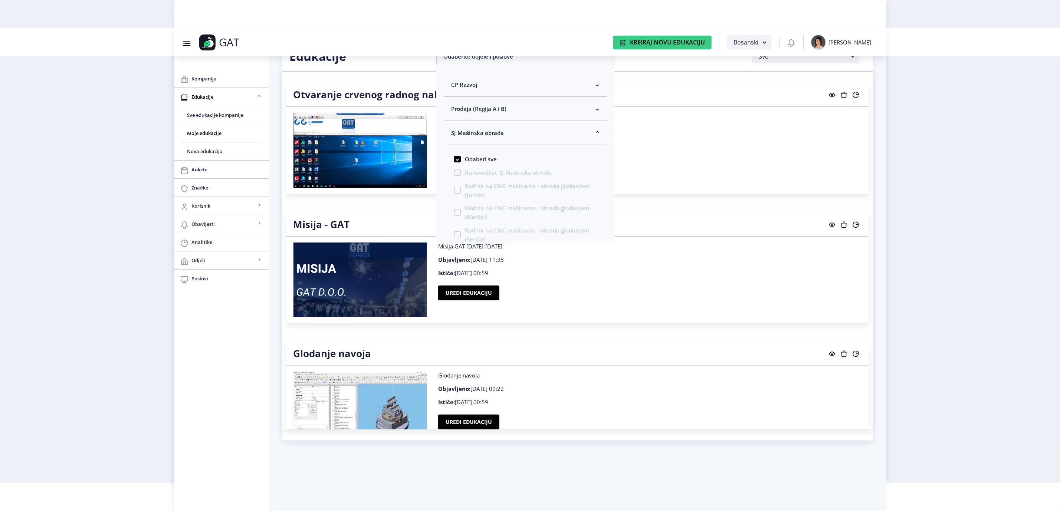
drag, startPoint x: 906, startPoint y: 209, endPoint x: 863, endPoint y: 246, distance: 57.4
click at [906, 209] on nb-layout "Group 43@3x Created with Sketch. GAT Kreiraj Novu Edukaciju Bosanski [PERSON_NA…" at bounding box center [530, 227] width 1060 height 511
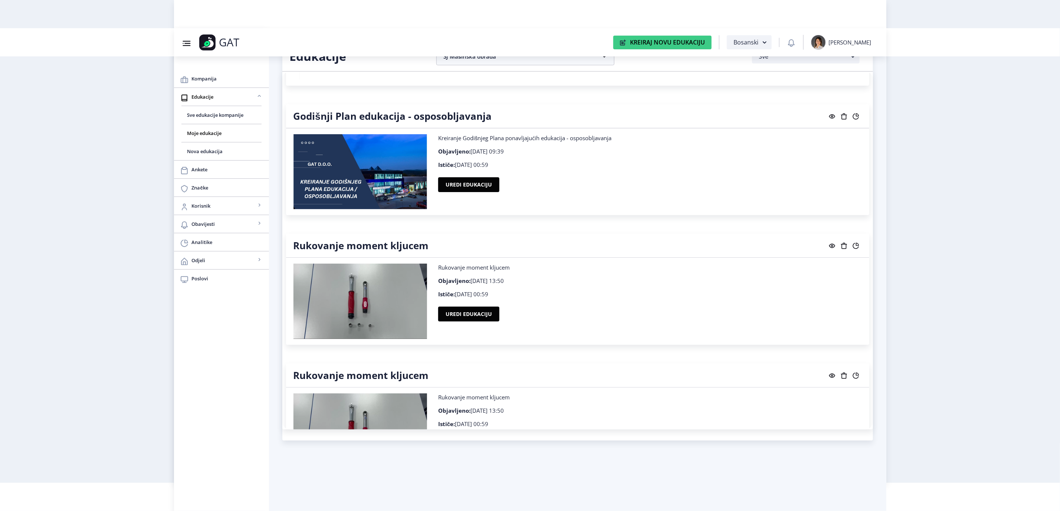
scroll to position [1827, 0]
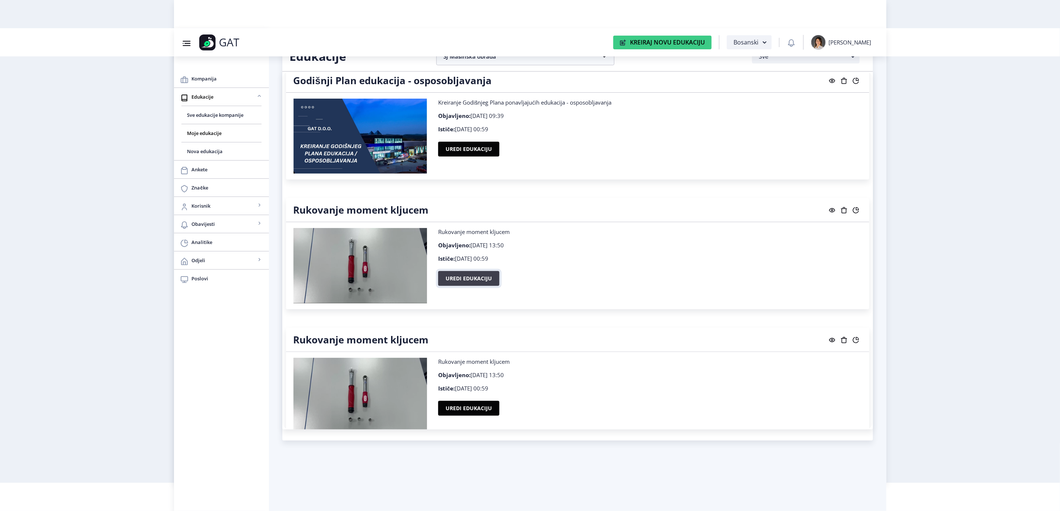
click at [476, 279] on button "Uredi edukaciju" at bounding box center [468, 278] width 61 height 15
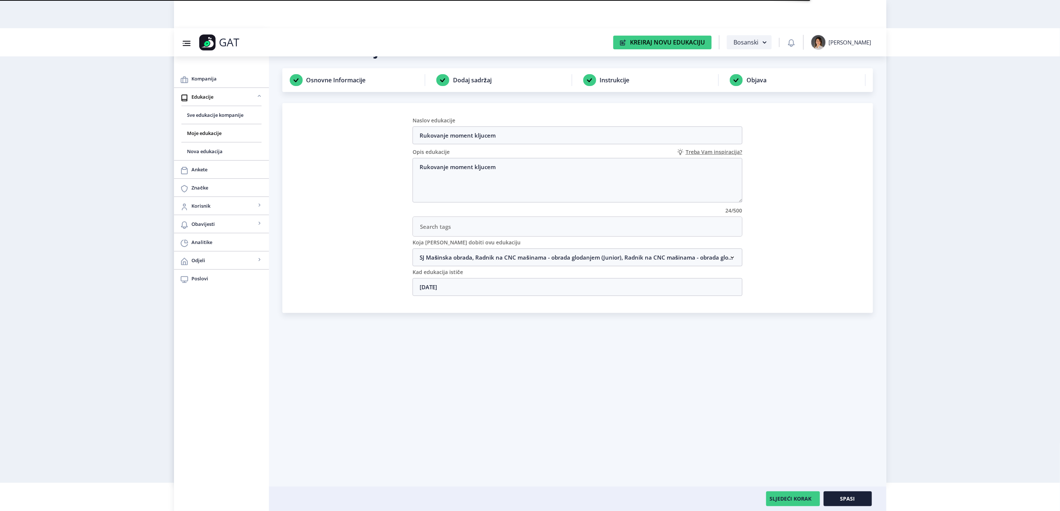
drag, startPoint x: 674, startPoint y: 263, endPoint x: 674, endPoint y: 270, distance: 7.0
click at [674, 266] on nb-accordion-item-header "SJ Mašinska obrada, Radnik na CNC mašinama - obrada glodanjem (Junior), Radnik …" at bounding box center [578, 258] width 330 height 18
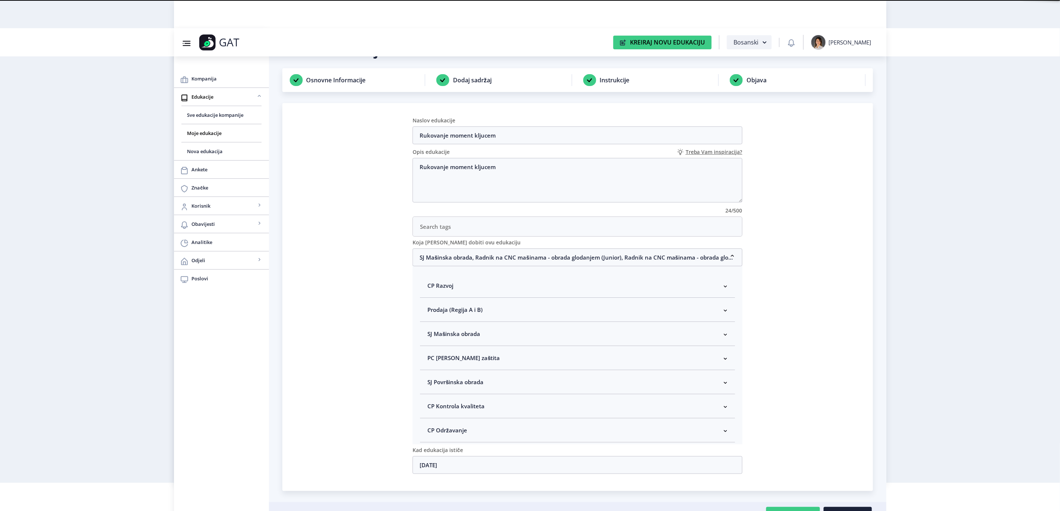
click at [489, 332] on nb-accordion-item-header "SJ Mašinska obrada" at bounding box center [577, 334] width 315 height 24
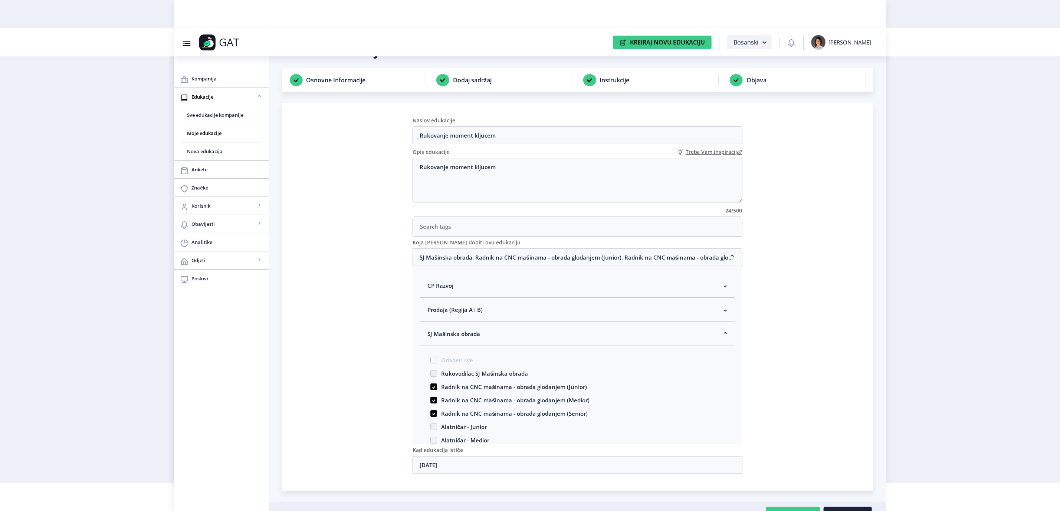
click at [451, 375] on span "Rukovodilac SJ Mašinska obrada" at bounding box center [482, 373] width 91 height 9
click at [431, 372] on input "Rukovodilac SJ Mašinska obrada" at bounding box center [430, 371] width 0 height 0
checkbox input "true"
click at [449, 336] on span "SJ Mašinska obrada" at bounding box center [453, 333] width 53 height 9
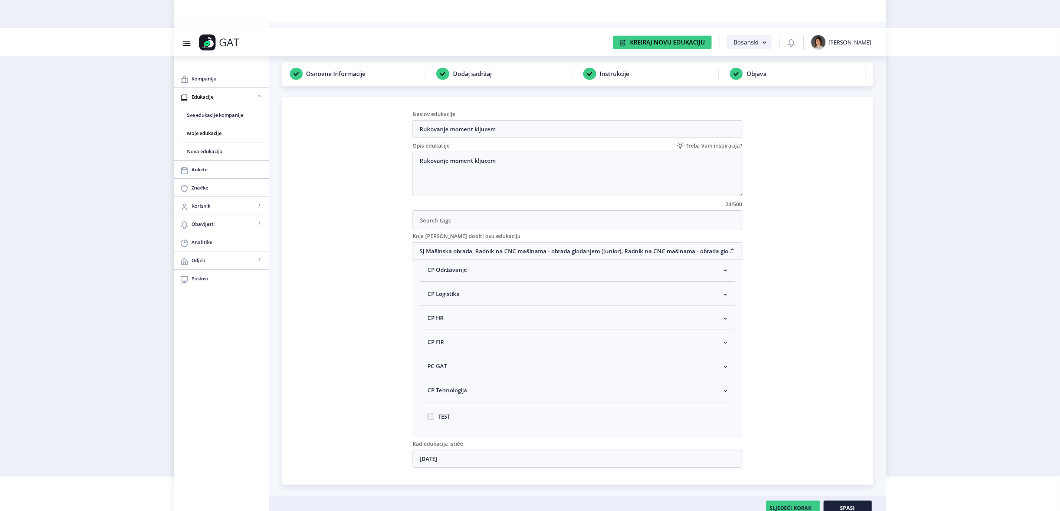
scroll to position [46, 0]
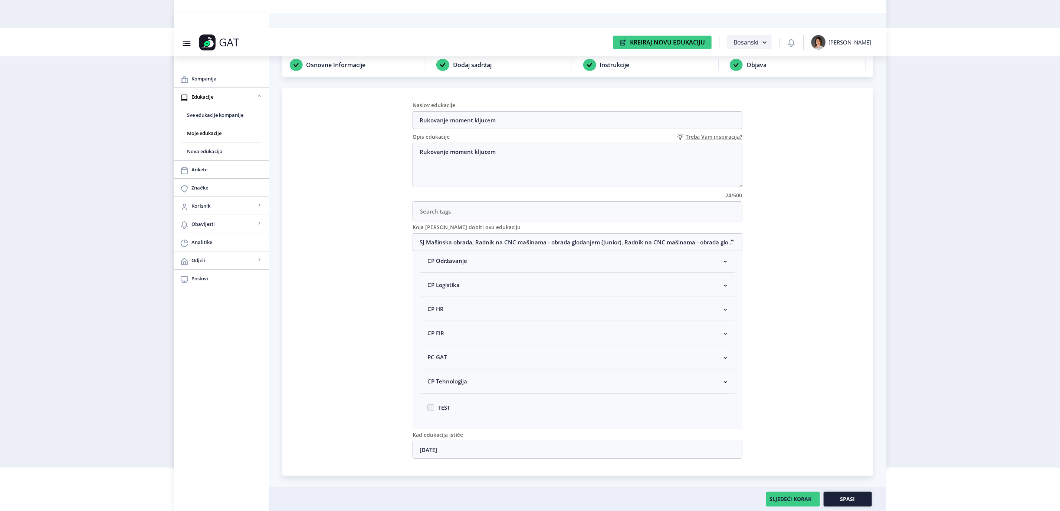
click at [842, 496] on span "Spasi" at bounding box center [847, 499] width 15 height 6
